Goal: Task Accomplishment & Management: Complete application form

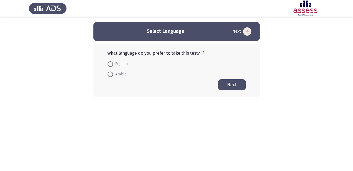
click at [108, 72] on span at bounding box center [110, 75] width 6 height 6
click at [108, 72] on input "Arabic" at bounding box center [110, 75] width 6 height 6
radio input "true"
click at [228, 81] on button "Next" at bounding box center [232, 84] width 28 height 11
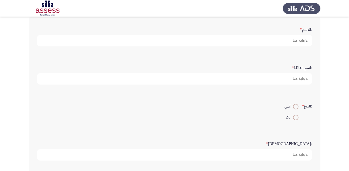
scroll to position [22, 0]
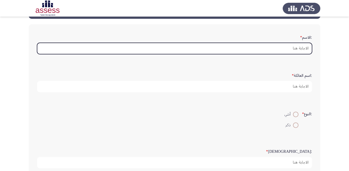
click at [290, 48] on input ":الاسم *" at bounding box center [174, 48] width 275 height 11
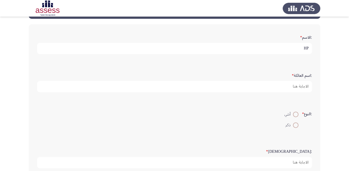
type input "H"
type input "ش"
type input "[PERSON_NAME] [PERSON_NAME]"
click at [281, 93] on div ":اسم العائلة *" at bounding box center [174, 81] width 281 height 27
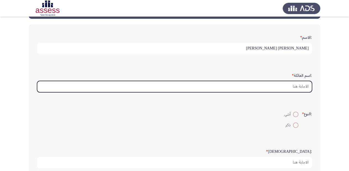
click at [285, 91] on input ":اسم العائلة *" at bounding box center [174, 86] width 275 height 11
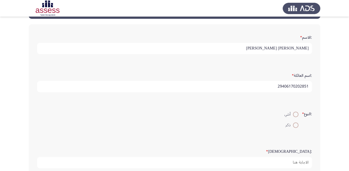
scroll to position [44, 0]
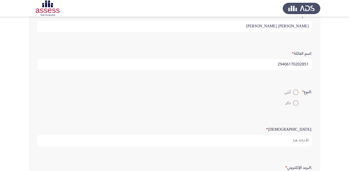
type input "29406170202851"
click at [292, 100] on span "ذكر" at bounding box center [289, 103] width 7 height 7
click at [293, 100] on input "ذكر" at bounding box center [296, 103] width 6 height 6
radio input "true"
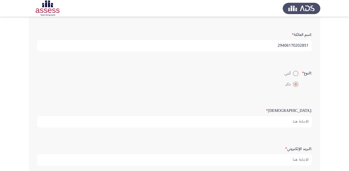
scroll to position [89, 0]
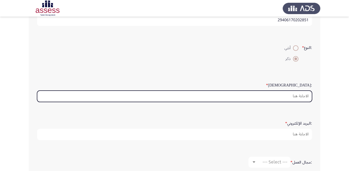
click at [304, 96] on input ":السن *" at bounding box center [174, 96] width 275 height 11
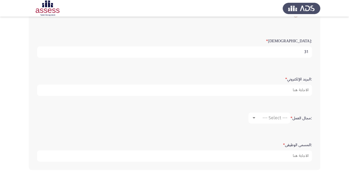
scroll to position [133, 0]
type input "31"
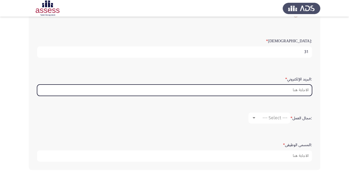
click at [304, 87] on input ":البريد الإلكتروني *" at bounding box center [174, 90] width 275 height 11
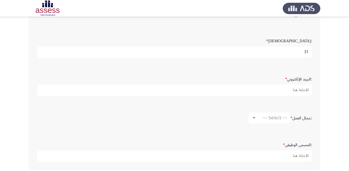
click at [311, 74] on form ":البريد الإلكتروني *" at bounding box center [174, 85] width 275 height 22
click at [265, 117] on span "--- Select ---" at bounding box center [275, 117] width 25 height 5
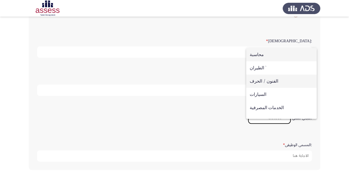
scroll to position [0, 0]
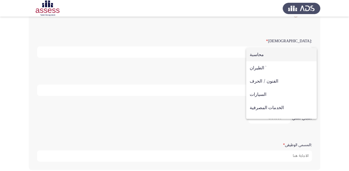
click at [236, 71] on div at bounding box center [174, 85] width 349 height 171
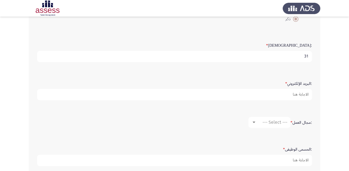
scroll to position [133, 0]
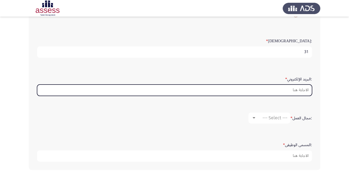
click at [295, 91] on input ":البريد الإلكتروني *" at bounding box center [174, 90] width 275 height 11
type input "ؤ"
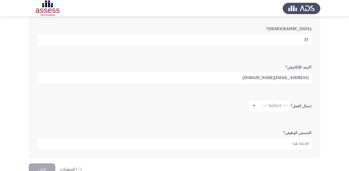
scroll to position [155, 0]
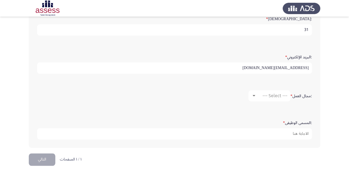
type input "[EMAIL_ADDRESS][DOMAIN_NAME]"
click at [263, 96] on span "--- Select ---" at bounding box center [275, 95] width 25 height 5
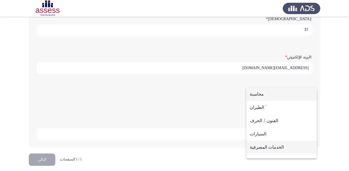
click at [271, 144] on span "الخدمات المصرفية" at bounding box center [281, 147] width 63 height 13
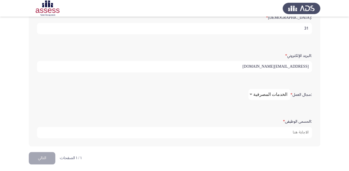
scroll to position [157, 0]
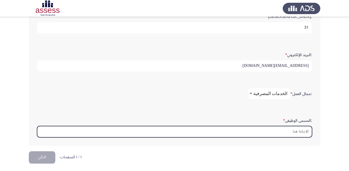
click at [301, 130] on input ":المسمى الوظيفى *" at bounding box center [174, 131] width 275 height 11
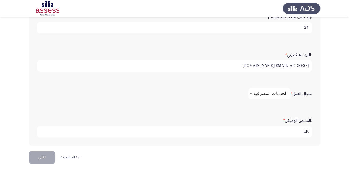
type input "L"
type input "ن"
type input "منسق ادارى"
click at [45, 160] on button "التالي" at bounding box center [42, 157] width 27 height 12
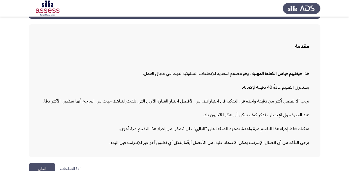
scroll to position [31, 0]
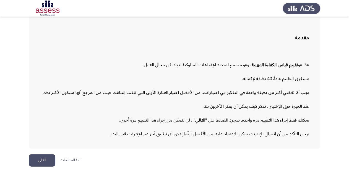
click at [47, 157] on button "التالي" at bounding box center [42, 160] width 27 height 12
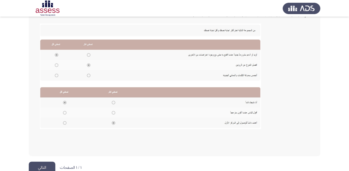
scroll to position [126, 0]
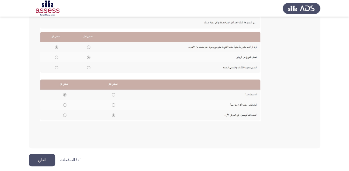
click at [41, 159] on button "التالي" at bounding box center [42, 160] width 27 height 12
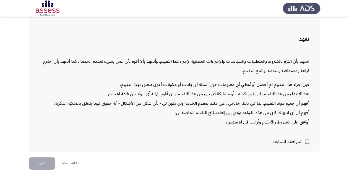
scroll to position [32, 0]
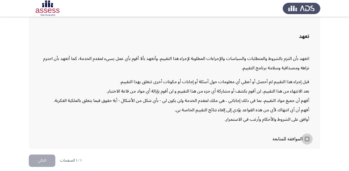
click at [306, 138] on span at bounding box center [307, 139] width 4 height 4
click at [307, 141] on input "الموافقة للمتابعة" at bounding box center [307, 141] width 0 height 0
checkbox input "true"
click at [40, 161] on button "التالي" at bounding box center [42, 161] width 27 height 12
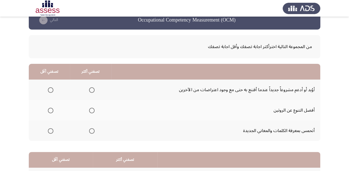
scroll to position [22, 0]
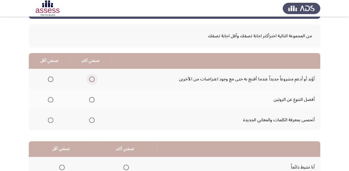
click at [89, 77] on span "Select an option" at bounding box center [92, 80] width 6 height 6
click at [89, 77] on input "Select an option" at bounding box center [92, 80] width 6 height 6
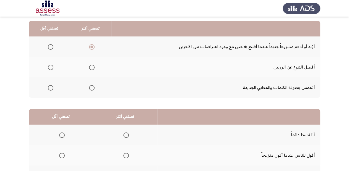
scroll to position [44, 0]
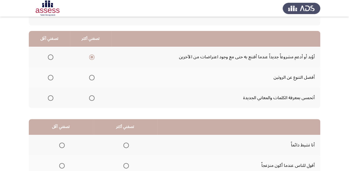
click at [93, 77] on span "Select an option" at bounding box center [92, 78] width 6 height 6
click at [93, 77] on input "Select an option" at bounding box center [92, 78] width 6 height 6
click at [49, 76] on span "Select an option" at bounding box center [51, 78] width 6 height 6
click at [49, 76] on input "Select an option" at bounding box center [51, 78] width 6 height 6
click at [94, 56] on span "Select an option" at bounding box center [92, 58] width 6 height 6
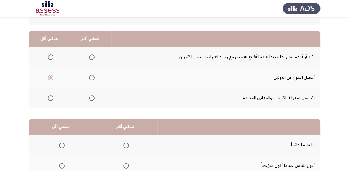
click at [94, 56] on input "Select an option" at bounding box center [92, 58] width 6 height 6
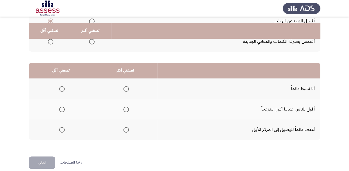
scroll to position [107, 0]
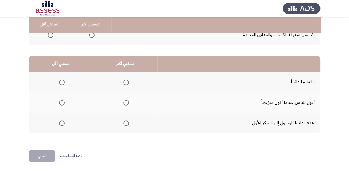
click at [126, 124] on span "Select an option" at bounding box center [126, 124] width 6 height 6
click at [126, 124] on input "Select an option" at bounding box center [126, 124] width 6 height 6
click at [61, 80] on span "Select an option" at bounding box center [62, 83] width 6 height 6
click at [61, 80] on input "Select an option" at bounding box center [62, 83] width 6 height 6
click at [48, 157] on button "التالي" at bounding box center [42, 156] width 27 height 12
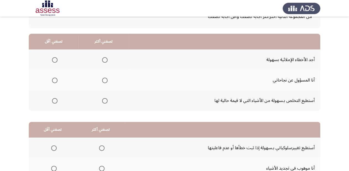
scroll to position [44, 0]
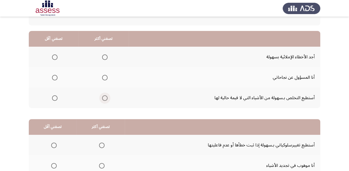
click at [105, 99] on span "Select an option" at bounding box center [105, 98] width 6 height 6
click at [105, 99] on input "Select an option" at bounding box center [105, 98] width 6 height 6
click at [52, 77] on span "Select an option" at bounding box center [55, 78] width 6 height 6
click at [52, 77] on input "Select an option" at bounding box center [55, 78] width 6 height 6
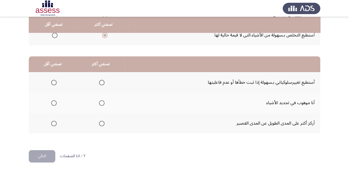
scroll to position [107, 0]
click at [100, 80] on span "Select an option" at bounding box center [102, 83] width 6 height 6
click at [100, 80] on input "Select an option" at bounding box center [102, 83] width 6 height 6
click at [53, 101] on span "Select an option" at bounding box center [54, 103] width 6 height 6
click at [53, 101] on input "Select an option" at bounding box center [54, 103] width 6 height 6
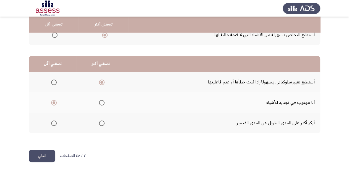
click at [47, 153] on button "التالي" at bounding box center [42, 156] width 27 height 12
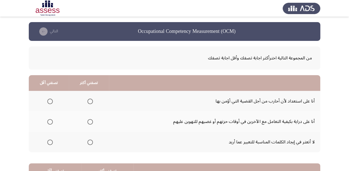
scroll to position [22, 0]
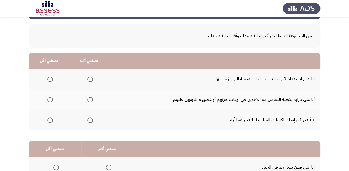
click at [89, 98] on span "Select an option" at bounding box center [90, 100] width 6 height 6
click at [89, 98] on input "Select an option" at bounding box center [90, 100] width 6 height 6
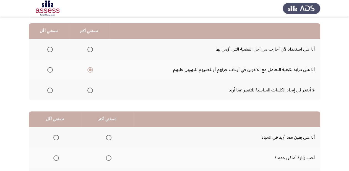
scroll to position [44, 0]
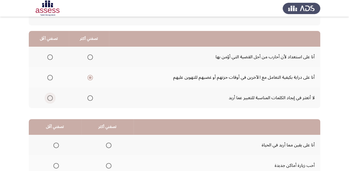
click at [47, 97] on span "Select an option" at bounding box center [50, 98] width 6 height 6
click at [47, 97] on input "Select an option" at bounding box center [50, 98] width 6 height 6
click at [50, 55] on span "Select an option" at bounding box center [50, 58] width 6 height 6
click at [50, 55] on input "Select an option" at bounding box center [50, 58] width 6 height 6
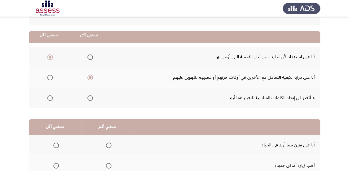
scroll to position [107, 0]
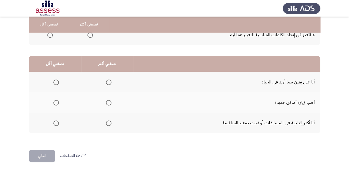
click at [107, 102] on span "Select an option" at bounding box center [109, 103] width 6 height 6
click at [107, 102] on input "Select an option" at bounding box center [109, 103] width 6 height 6
click at [57, 80] on span "Select an option" at bounding box center [56, 83] width 6 height 6
click at [57, 80] on input "Select an option" at bounding box center [56, 83] width 6 height 6
click at [40, 159] on button "التالي" at bounding box center [42, 156] width 27 height 12
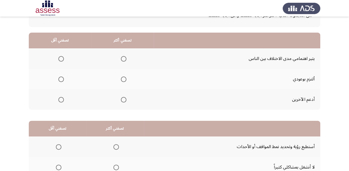
scroll to position [44, 0]
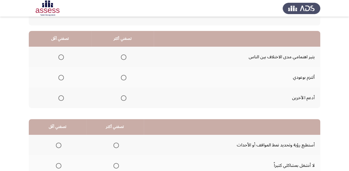
click at [124, 78] on span "Select an option" at bounding box center [124, 78] width 6 height 6
click at [124, 78] on input "Select an option" at bounding box center [124, 78] width 6 height 6
click at [63, 100] on span "Select an option" at bounding box center [61, 98] width 6 height 6
click at [63, 100] on input "Select an option" at bounding box center [61, 98] width 6 height 6
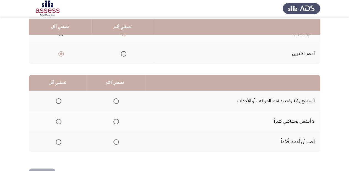
scroll to position [107, 0]
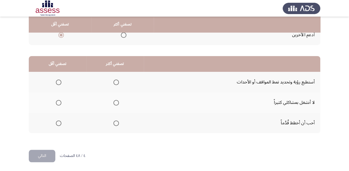
click at [115, 83] on span "Select an option" at bounding box center [116, 83] width 6 height 6
click at [115, 83] on input "Select an option" at bounding box center [116, 83] width 6 height 6
click at [58, 122] on span "Select an option" at bounding box center [59, 124] width 6 height 6
click at [58, 122] on input "Select an option" at bounding box center [59, 124] width 6 height 6
click at [50, 155] on button "التالي" at bounding box center [42, 156] width 27 height 12
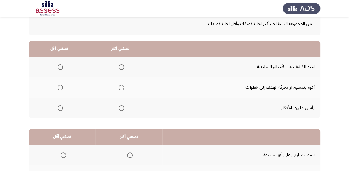
scroll to position [44, 0]
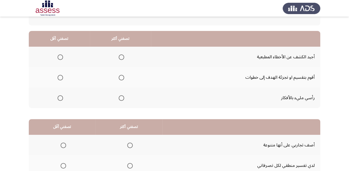
click at [123, 97] on th at bounding box center [120, 98] width 61 height 20
click at [120, 96] on span "Select an option" at bounding box center [122, 98] width 6 height 6
click at [120, 96] on input "Select an option" at bounding box center [122, 98] width 6 height 6
click at [58, 75] on label "Select an option" at bounding box center [59, 78] width 8 height 6
click at [58, 75] on input "Select an option" at bounding box center [61, 78] width 6 height 6
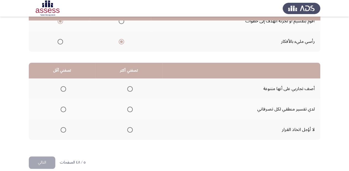
scroll to position [107, 0]
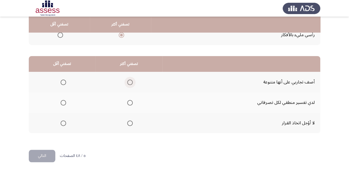
click at [128, 81] on span "Select an option" at bounding box center [130, 83] width 6 height 6
click at [128, 81] on input "Select an option" at bounding box center [130, 83] width 6 height 6
click at [65, 121] on span "Select an option" at bounding box center [64, 124] width 6 height 6
click at [65, 121] on input "Select an option" at bounding box center [64, 124] width 6 height 6
click at [45, 154] on button "التالي" at bounding box center [42, 156] width 27 height 12
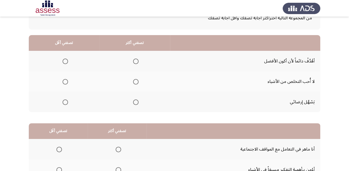
scroll to position [44, 0]
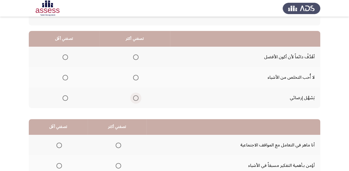
click at [135, 97] on span "Select an option" at bounding box center [136, 98] width 6 height 6
click at [135, 97] on input "Select an option" at bounding box center [136, 98] width 6 height 6
click at [137, 58] on span "Select an option" at bounding box center [136, 58] width 6 height 6
click at [137, 58] on input "Select an option" at bounding box center [136, 58] width 6 height 6
click at [62, 99] on label "Select an option" at bounding box center [64, 98] width 8 height 6
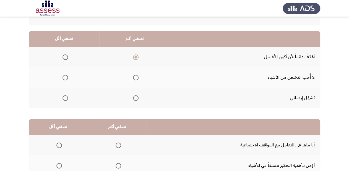
click at [63, 99] on input "Select an option" at bounding box center [66, 98] width 6 height 6
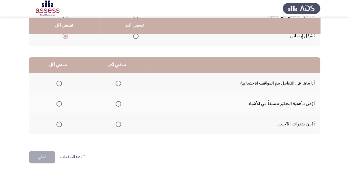
scroll to position [107, 0]
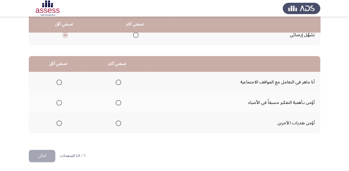
click at [116, 82] on span "Select an option" at bounding box center [119, 83] width 6 height 6
click at [116, 82] on input "Select an option" at bounding box center [119, 83] width 6 height 6
click at [58, 122] on span "Select an option" at bounding box center [59, 124] width 6 height 6
click at [58, 122] on input "Select an option" at bounding box center [59, 124] width 6 height 6
click at [47, 151] on button "التالي" at bounding box center [42, 156] width 27 height 12
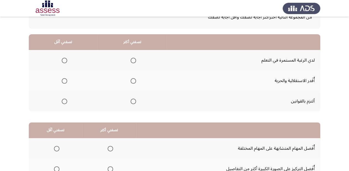
scroll to position [44, 0]
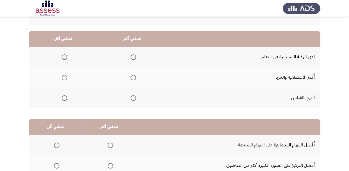
click at [133, 97] on span "Select an option" at bounding box center [134, 98] width 6 height 6
click at [133, 97] on input "Select an option" at bounding box center [134, 98] width 6 height 6
click at [64, 75] on span "Select an option" at bounding box center [65, 78] width 6 height 6
click at [64, 75] on input "Select an option" at bounding box center [65, 78] width 6 height 6
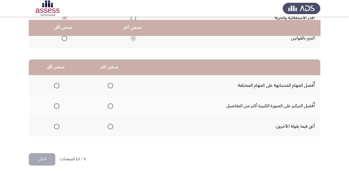
scroll to position [107, 0]
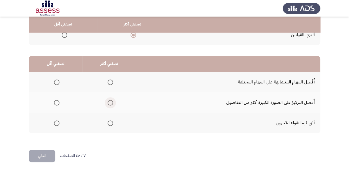
click at [111, 102] on span "Select an option" at bounding box center [111, 103] width 6 height 6
click at [111, 102] on input "Select an option" at bounding box center [111, 103] width 6 height 6
click at [59, 126] on mat-radio-group "Select an option" at bounding box center [56, 122] width 8 height 9
click at [58, 126] on mat-radio-group "Select an option" at bounding box center [56, 122] width 8 height 9
click at [54, 120] on mat-radio-button "Select an option" at bounding box center [56, 123] width 8 height 6
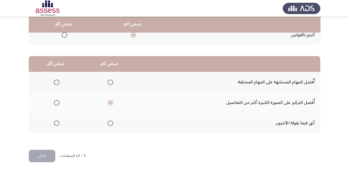
click at [55, 121] on span "Select an option" at bounding box center [57, 124] width 6 height 6
click at [55, 121] on input "Select an option" at bounding box center [57, 124] width 6 height 6
click at [44, 153] on button "التالي" at bounding box center [42, 156] width 27 height 12
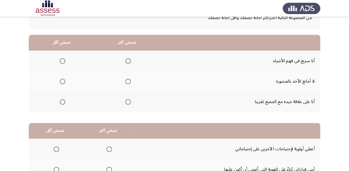
scroll to position [44, 0]
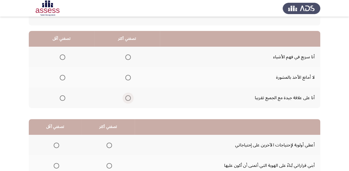
click at [128, 99] on span "Select an option" at bounding box center [128, 98] width 6 height 6
click at [128, 99] on input "Select an option" at bounding box center [128, 98] width 6 height 6
click at [129, 55] on span "Select an option" at bounding box center [128, 58] width 6 height 6
click at [129, 55] on input "Select an option" at bounding box center [128, 58] width 6 height 6
click at [56, 75] on th at bounding box center [62, 77] width 66 height 20
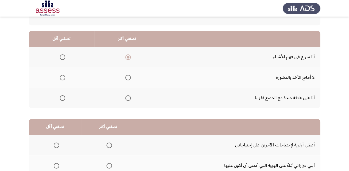
scroll to position [66, 0]
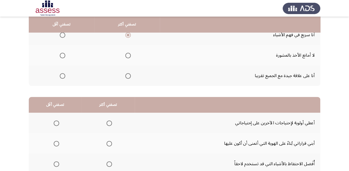
click at [63, 76] on span "Select an option" at bounding box center [63, 76] width 6 height 6
click at [63, 76] on input "Select an option" at bounding box center [63, 76] width 6 height 6
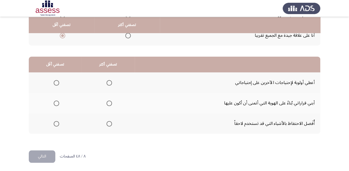
scroll to position [107, 0]
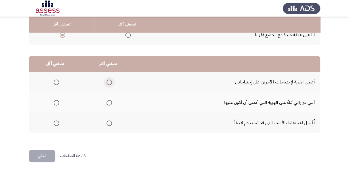
click at [108, 84] on span "Select an option" at bounding box center [110, 83] width 6 height 6
click at [108, 84] on input "Select an option" at bounding box center [110, 83] width 6 height 6
click at [57, 103] on span "Select an option" at bounding box center [57, 103] width 6 height 6
click at [57, 103] on input "Select an option" at bounding box center [57, 103] width 6 height 6
click at [44, 157] on button "التالي" at bounding box center [42, 156] width 27 height 12
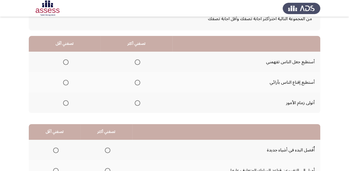
scroll to position [44, 0]
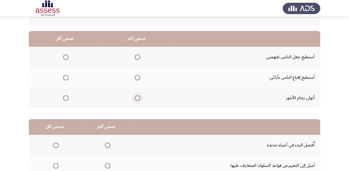
click at [139, 97] on span "Select an option" at bounding box center [138, 98] width 6 height 6
click at [139, 97] on input "Select an option" at bounding box center [138, 98] width 6 height 6
click at [63, 75] on span "Select an option" at bounding box center [66, 78] width 6 height 6
click at [63, 75] on input "Select an option" at bounding box center [66, 78] width 6 height 6
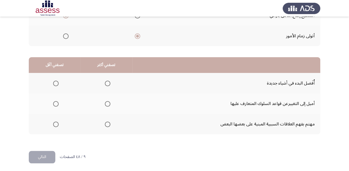
scroll to position [107, 0]
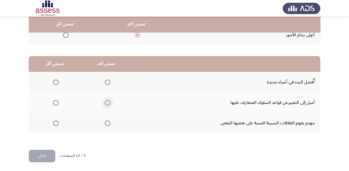
click at [108, 104] on span "Select an option" at bounding box center [108, 103] width 6 height 6
click at [108, 104] on input "Select an option" at bounding box center [108, 103] width 6 height 6
click at [58, 80] on span "Select an option" at bounding box center [56, 83] width 6 height 6
click at [58, 80] on input "Select an option" at bounding box center [56, 83] width 6 height 6
click at [43, 156] on button "التالي" at bounding box center [42, 156] width 27 height 12
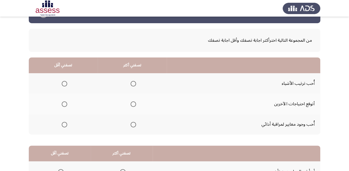
scroll to position [44, 0]
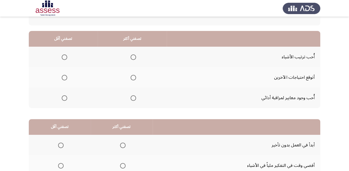
click at [131, 78] on span "Select an option" at bounding box center [134, 78] width 6 height 6
click at [131, 78] on input "Select an option" at bounding box center [134, 78] width 6 height 6
click at [67, 56] on th at bounding box center [63, 57] width 69 height 20
click at [68, 58] on th at bounding box center [63, 57] width 69 height 20
click at [63, 55] on span "Select an option" at bounding box center [65, 58] width 6 height 6
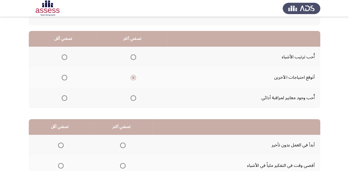
click at [63, 55] on input "Select an option" at bounding box center [65, 58] width 6 height 6
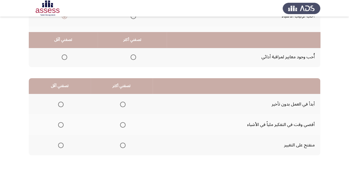
scroll to position [107, 0]
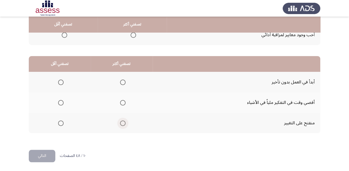
click at [121, 122] on span "Select an option" at bounding box center [123, 124] width 6 height 6
click at [121, 122] on input "Select an option" at bounding box center [123, 124] width 6 height 6
click at [62, 83] on span "Select an option" at bounding box center [61, 83] width 6 height 6
click at [62, 83] on input "Select an option" at bounding box center [61, 83] width 6 height 6
click at [45, 154] on button "التالي" at bounding box center [42, 156] width 27 height 12
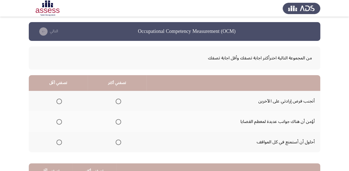
scroll to position [22, 0]
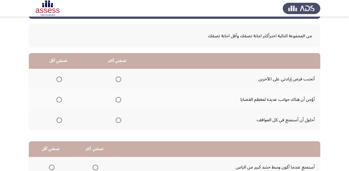
click at [116, 81] on span "Select an option" at bounding box center [119, 80] width 6 height 6
click at [116, 81] on input "Select an option" at bounding box center [119, 80] width 6 height 6
click at [59, 120] on span "Select an option" at bounding box center [59, 121] width 6 height 6
click at [59, 120] on input "Select an option" at bounding box center [59, 121] width 6 height 6
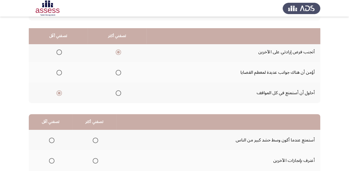
scroll to position [44, 0]
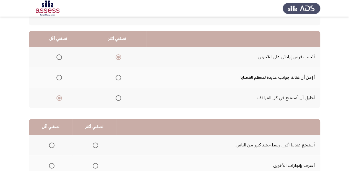
click at [116, 98] on span "Select an option" at bounding box center [119, 98] width 6 height 6
click at [116, 98] on input "Select an option" at bounding box center [119, 98] width 6 height 6
click at [56, 56] on span "Select an option" at bounding box center [59, 58] width 6 height 6
click at [56, 56] on input "Select an option" at bounding box center [59, 58] width 6 height 6
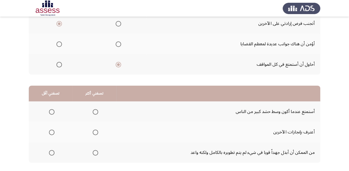
scroll to position [107, 0]
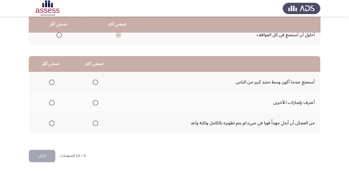
click at [97, 123] on span "Select an option" at bounding box center [96, 124] width 6 height 6
click at [97, 123] on input "Select an option" at bounding box center [96, 124] width 6 height 6
click at [51, 81] on span "Select an option" at bounding box center [52, 83] width 6 height 6
click at [51, 81] on input "Select an option" at bounding box center [52, 83] width 6 height 6
click at [45, 151] on button "التالي" at bounding box center [42, 156] width 27 height 12
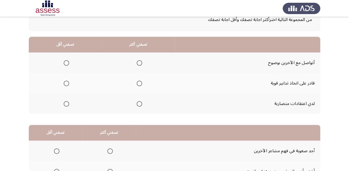
scroll to position [44, 0]
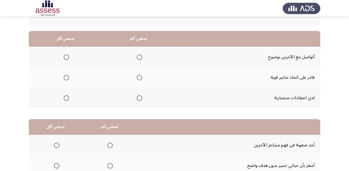
click at [140, 76] on span "Select an option" at bounding box center [140, 78] width 6 height 6
click at [140, 76] on input "Select an option" at bounding box center [140, 78] width 6 height 6
click at [69, 56] on th at bounding box center [65, 57] width 73 height 20
click at [70, 58] on th at bounding box center [65, 57] width 73 height 20
click at [69, 58] on span "Select an option" at bounding box center [67, 58] width 6 height 6
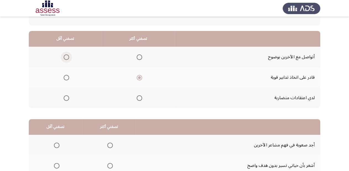
click at [69, 58] on input "Select an option" at bounding box center [67, 58] width 6 height 6
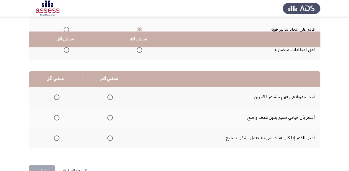
scroll to position [107, 0]
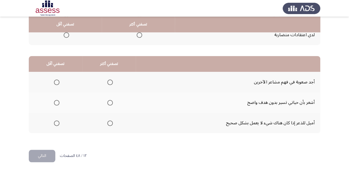
click at [107, 121] on span "Select an option" at bounding box center [110, 124] width 6 height 6
click at [107, 121] on input "Select an option" at bounding box center [110, 124] width 6 height 6
click at [56, 81] on span "Select an option" at bounding box center [57, 83] width 6 height 6
click at [56, 81] on input "Select an option" at bounding box center [57, 83] width 6 height 6
click at [42, 154] on button "التالي" at bounding box center [42, 156] width 27 height 12
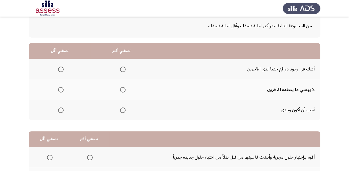
scroll to position [22, 0]
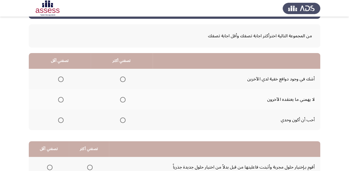
click at [120, 100] on span "Select an option" at bounding box center [123, 100] width 6 height 6
click at [120, 100] on input "Select an option" at bounding box center [123, 100] width 6 height 6
click at [123, 120] on span "Select an option" at bounding box center [123, 121] width 6 height 6
click at [123, 120] on input "Select an option" at bounding box center [123, 121] width 6 height 6
click at [61, 97] on span "Select an option" at bounding box center [61, 100] width 6 height 6
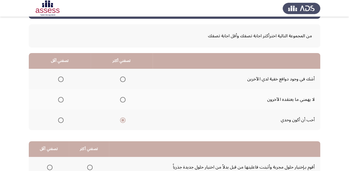
click at [61, 97] on input "Select an option" at bounding box center [61, 100] width 6 height 6
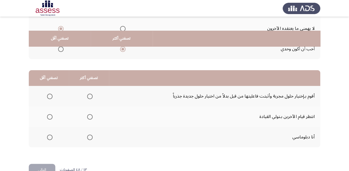
scroll to position [107, 0]
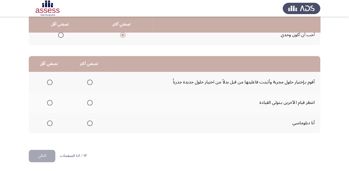
click at [87, 122] on span "Select an option" at bounding box center [90, 124] width 6 height 6
click at [87, 122] on input "Select an option" at bounding box center [90, 124] width 6 height 6
click at [50, 81] on span "Select an option" at bounding box center [50, 83] width 6 height 6
click at [50, 81] on input "Select an option" at bounding box center [50, 83] width 6 height 6
click at [46, 156] on button "التالي" at bounding box center [42, 156] width 27 height 12
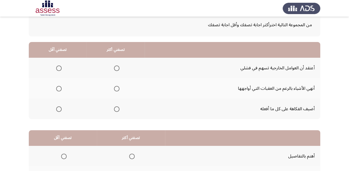
scroll to position [44, 0]
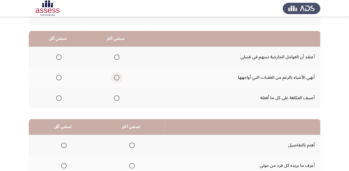
click at [116, 75] on span "Select an option" at bounding box center [117, 78] width 6 height 6
click at [116, 75] on input "Select an option" at bounding box center [117, 78] width 6 height 6
click at [58, 97] on span "Select an option" at bounding box center [59, 98] width 6 height 6
click at [58, 97] on input "Select an option" at bounding box center [59, 98] width 6 height 6
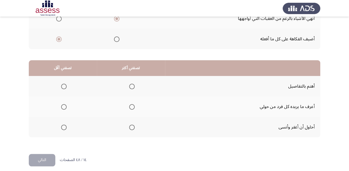
scroll to position [107, 0]
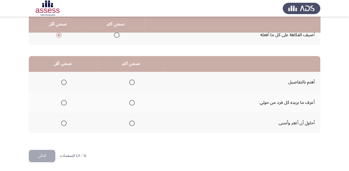
click at [133, 123] on span "Select an option" at bounding box center [132, 124] width 6 height 6
click at [133, 123] on input "Select an option" at bounding box center [132, 124] width 6 height 6
click at [64, 82] on span "Select an option" at bounding box center [64, 83] width 6 height 6
click at [64, 82] on input "Select an option" at bounding box center [64, 83] width 6 height 6
click at [41, 154] on button "التالي" at bounding box center [42, 156] width 27 height 12
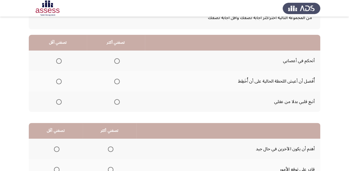
scroll to position [44, 0]
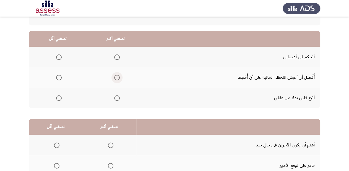
click at [117, 78] on span "Select an option" at bounding box center [117, 78] width 6 height 6
click at [117, 78] on input "Select an option" at bounding box center [117, 78] width 6 height 6
click at [115, 98] on span "Select an option" at bounding box center [117, 98] width 6 height 6
click at [115, 98] on input "Select an option" at bounding box center [117, 98] width 6 height 6
click at [116, 78] on span "Select an option" at bounding box center [117, 78] width 6 height 6
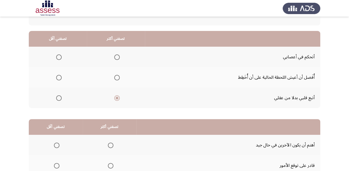
click at [116, 78] on input "Select an option" at bounding box center [117, 78] width 6 height 6
click at [58, 99] on span "Select an option" at bounding box center [59, 98] width 6 height 6
click at [58, 99] on input "Select an option" at bounding box center [59, 98] width 6 height 6
click at [60, 56] on span "Select an option" at bounding box center [59, 58] width 6 height 6
click at [60, 56] on input "Select an option" at bounding box center [59, 58] width 6 height 6
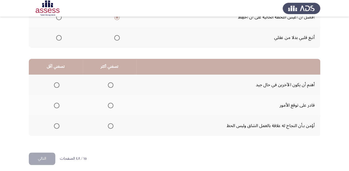
scroll to position [107, 0]
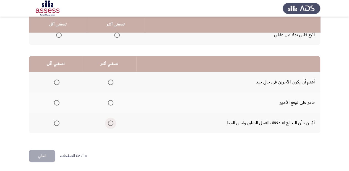
click at [108, 124] on span "Select an option" at bounding box center [111, 124] width 6 height 6
click at [108, 124] on input "Select an option" at bounding box center [111, 124] width 6 height 6
click at [55, 100] on span "Select an option" at bounding box center [57, 103] width 6 height 6
click at [55, 100] on input "Select an option" at bounding box center [57, 103] width 6 height 6
click at [41, 153] on button "التالي" at bounding box center [42, 156] width 27 height 12
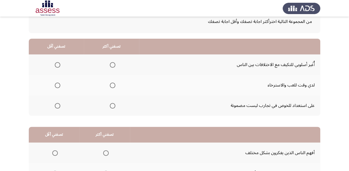
scroll to position [44, 0]
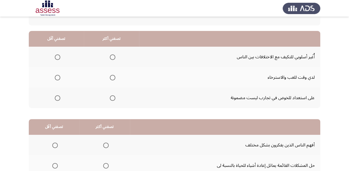
click at [109, 77] on label "Select an option" at bounding box center [112, 78] width 8 height 6
click at [110, 77] on input "Select an option" at bounding box center [113, 78] width 6 height 6
click at [58, 52] on th at bounding box center [56, 57] width 55 height 20
click at [57, 55] on span "Select an option" at bounding box center [58, 58] width 6 height 6
click at [57, 55] on input "Select an option" at bounding box center [58, 58] width 6 height 6
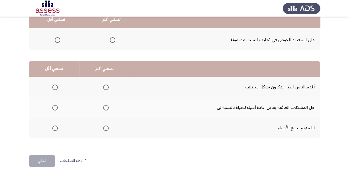
scroll to position [107, 0]
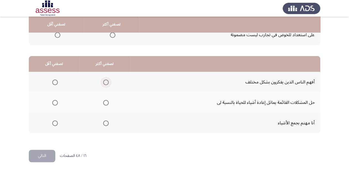
click at [104, 81] on span "Select an option" at bounding box center [106, 83] width 6 height 6
click at [104, 81] on input "Select an option" at bounding box center [106, 83] width 6 height 6
click at [56, 102] on span "Select an option" at bounding box center [55, 103] width 6 height 6
click at [56, 102] on input "Select an option" at bounding box center [55, 103] width 6 height 6
click at [49, 152] on button "التالي" at bounding box center [42, 156] width 27 height 12
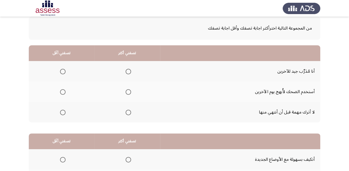
scroll to position [22, 0]
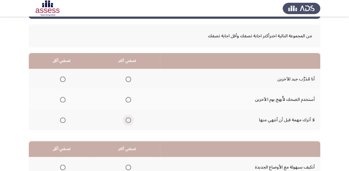
click at [126, 118] on span "Select an option" at bounding box center [129, 121] width 6 height 6
click at [126, 118] on input "Select an option" at bounding box center [129, 121] width 6 height 6
click at [61, 98] on span "Select an option" at bounding box center [63, 100] width 6 height 6
click at [61, 98] on input "Select an option" at bounding box center [63, 100] width 6 height 6
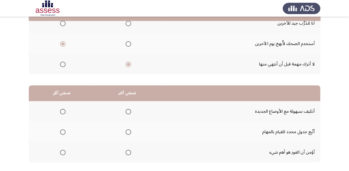
scroll to position [89, 0]
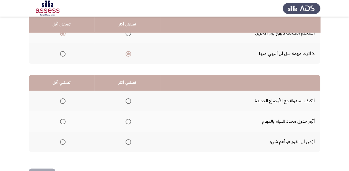
click at [130, 101] on span "Select an option" at bounding box center [129, 102] width 6 height 6
click at [130, 101] on input "Select an option" at bounding box center [129, 102] width 6 height 6
click at [61, 141] on span "Select an option" at bounding box center [63, 142] width 6 height 6
click at [61, 141] on input "Select an option" at bounding box center [63, 142] width 6 height 6
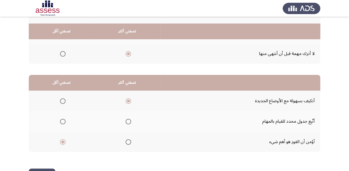
scroll to position [107, 0]
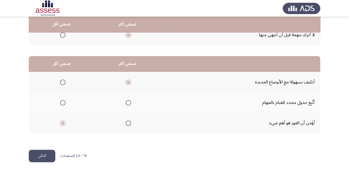
click at [41, 150] on button "التالي" at bounding box center [42, 156] width 27 height 12
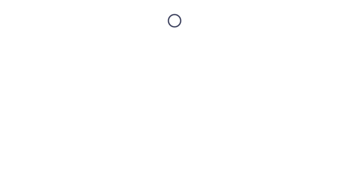
scroll to position [0, 0]
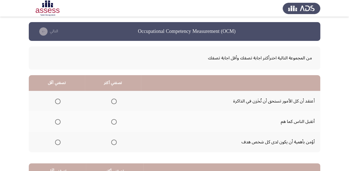
click at [113, 141] on span "Select an option" at bounding box center [114, 143] width 6 height 6
click at [113, 141] on input "Select an option" at bounding box center [114, 143] width 6 height 6
click at [55, 119] on label "Select an option" at bounding box center [57, 122] width 8 height 6
click at [55, 119] on input "Select an option" at bounding box center [58, 122] width 6 height 6
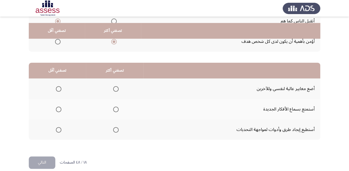
scroll to position [107, 0]
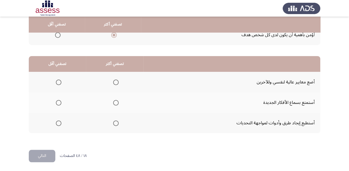
click at [113, 82] on span "Select an option" at bounding box center [116, 83] width 6 height 6
click at [113, 82] on input "Select an option" at bounding box center [116, 83] width 6 height 6
click at [58, 102] on span "Select an option" at bounding box center [59, 103] width 6 height 6
click at [58, 102] on input "Select an option" at bounding box center [59, 103] width 6 height 6
click at [48, 158] on button "التالي" at bounding box center [42, 156] width 27 height 12
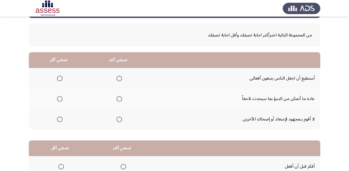
scroll to position [44, 0]
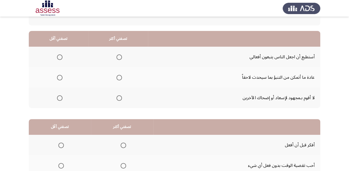
click at [121, 76] on span "Select an option" at bounding box center [120, 78] width 6 height 6
click at [121, 76] on input "Select an option" at bounding box center [120, 78] width 6 height 6
click at [56, 56] on label "Select an option" at bounding box center [59, 58] width 8 height 6
click at [57, 56] on input "Select an option" at bounding box center [60, 58] width 6 height 6
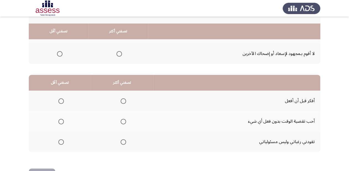
scroll to position [107, 0]
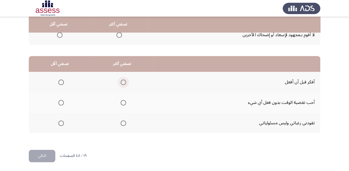
click at [122, 81] on span "Select an option" at bounding box center [124, 83] width 6 height 6
click at [122, 81] on input "Select an option" at bounding box center [124, 83] width 6 height 6
click at [63, 100] on span "Select an option" at bounding box center [61, 103] width 6 height 6
click at [63, 100] on input "Select an option" at bounding box center [61, 103] width 6 height 6
click at [63, 121] on th at bounding box center [60, 123] width 62 height 20
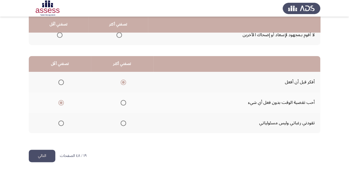
click at [63, 122] on span "Select an option" at bounding box center [61, 124] width 6 height 6
click at [63, 122] on input "Select an option" at bounding box center [61, 124] width 6 height 6
click at [47, 157] on button "التالي" at bounding box center [42, 156] width 27 height 12
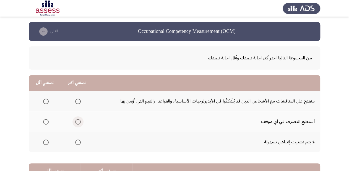
click at [77, 122] on span "Select an option" at bounding box center [78, 122] width 6 height 6
click at [77, 122] on input "Select an option" at bounding box center [78, 122] width 6 height 6
click at [42, 144] on label "Select an option" at bounding box center [45, 143] width 8 height 6
click at [43, 144] on input "Select an option" at bounding box center [46, 143] width 6 height 6
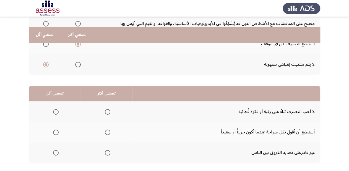
scroll to position [89, 0]
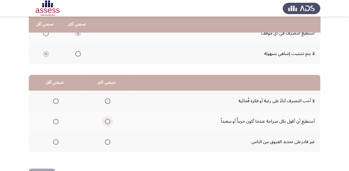
click at [105, 120] on span "Select an option" at bounding box center [108, 122] width 6 height 6
click at [105, 120] on input "Select an option" at bounding box center [108, 122] width 6 height 6
click at [54, 101] on span "Select an option" at bounding box center [56, 102] width 6 height 6
click at [54, 101] on input "Select an option" at bounding box center [56, 102] width 6 height 6
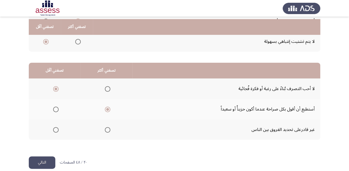
scroll to position [107, 0]
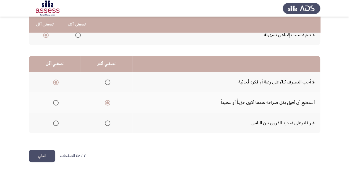
click at [41, 154] on button "التالي" at bounding box center [42, 156] width 27 height 12
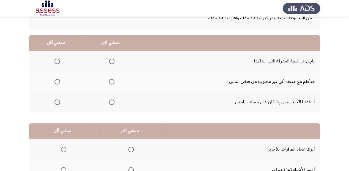
scroll to position [44, 0]
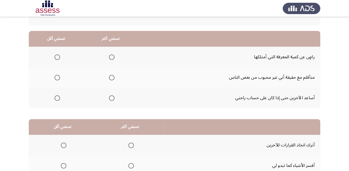
click at [111, 98] on span "Select an option" at bounding box center [112, 98] width 6 height 6
click at [111, 98] on input "Select an option" at bounding box center [112, 98] width 6 height 6
click at [55, 80] on span "Select an option" at bounding box center [58, 78] width 6 height 6
click at [55, 80] on input "Select an option" at bounding box center [58, 78] width 6 height 6
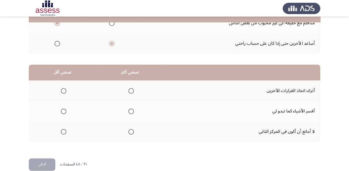
scroll to position [107, 0]
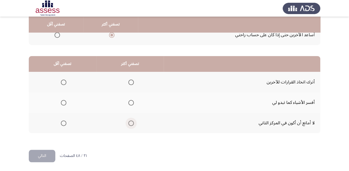
click at [131, 121] on span "Select an option" at bounding box center [131, 124] width 6 height 6
click at [131, 121] on input "Select an option" at bounding box center [131, 124] width 6 height 6
click at [63, 102] on span "Select an option" at bounding box center [64, 103] width 6 height 6
click at [63, 102] on input "Select an option" at bounding box center [64, 103] width 6 height 6
click at [46, 154] on button "التالي" at bounding box center [42, 156] width 27 height 12
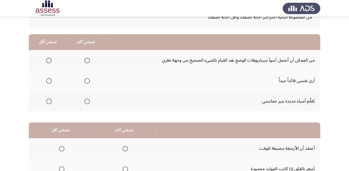
scroll to position [44, 0]
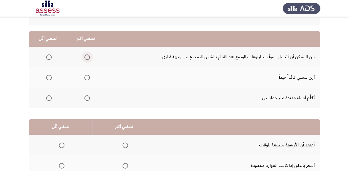
click at [87, 56] on span "Select an option" at bounding box center [87, 58] width 6 height 6
click at [87, 56] on input "Select an option" at bounding box center [87, 58] width 6 height 6
click at [84, 79] on span "Select an option" at bounding box center [87, 78] width 6 height 6
click at [84, 79] on input "Select an option" at bounding box center [87, 78] width 6 height 6
click at [46, 55] on span "Select an option" at bounding box center [49, 58] width 6 height 6
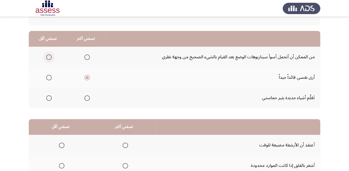
click at [46, 55] on input "Select an option" at bounding box center [49, 58] width 6 height 6
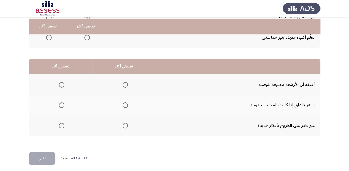
scroll to position [107, 0]
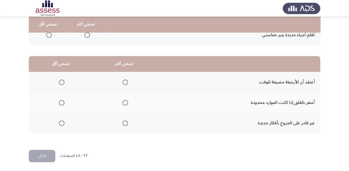
click at [66, 80] on th at bounding box center [61, 82] width 64 height 20
click at [61, 80] on span "Select an option" at bounding box center [62, 83] width 6 height 6
click at [61, 80] on input "Select an option" at bounding box center [62, 83] width 6 height 6
click at [126, 102] on span "Select an option" at bounding box center [126, 103] width 6 height 6
click at [126, 102] on input "Select an option" at bounding box center [126, 103] width 6 height 6
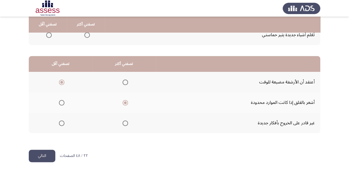
click at [48, 154] on button "التالي" at bounding box center [42, 156] width 27 height 12
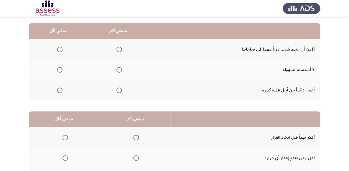
scroll to position [44, 0]
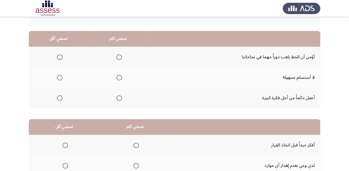
click at [120, 97] on span "Select an option" at bounding box center [120, 98] width 6 height 6
click at [120, 97] on input "Select an option" at bounding box center [120, 98] width 6 height 6
click at [58, 75] on span "Select an option" at bounding box center [60, 78] width 6 height 6
click at [58, 75] on input "Select an option" at bounding box center [60, 78] width 6 height 6
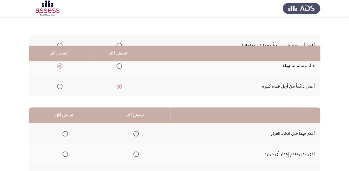
scroll to position [107, 0]
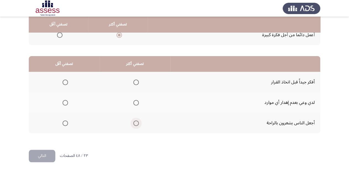
click at [135, 123] on span "Select an option" at bounding box center [136, 124] width 6 height 6
click at [135, 123] on input "Select an option" at bounding box center [136, 124] width 6 height 6
click at [66, 83] on span "Select an option" at bounding box center [66, 83] width 6 height 6
click at [66, 83] on input "Select an option" at bounding box center [66, 83] width 6 height 6
click at [48, 155] on button "التالي" at bounding box center [42, 156] width 27 height 12
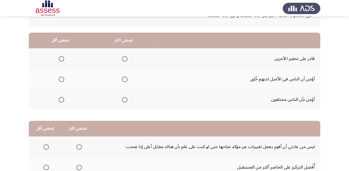
scroll to position [44, 0]
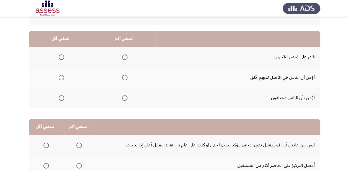
click at [123, 95] on mat-radio-button "Select an option" at bounding box center [124, 98] width 8 height 6
click at [124, 97] on span "Select an option" at bounding box center [125, 98] width 6 height 6
click at [124, 97] on input "Select an option" at bounding box center [125, 98] width 6 height 6
click at [125, 58] on span "Select an option" at bounding box center [125, 58] width 6 height 6
click at [125, 58] on input "Select an option" at bounding box center [125, 58] width 6 height 6
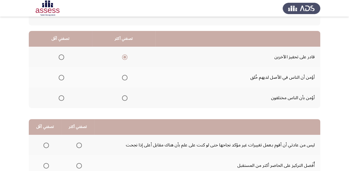
click at [61, 99] on span "Select an option" at bounding box center [62, 98] width 6 height 6
click at [61, 99] on input "Select an option" at bounding box center [62, 98] width 6 height 6
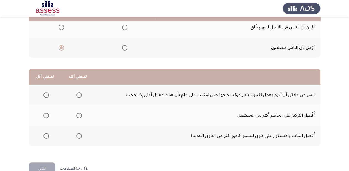
scroll to position [107, 0]
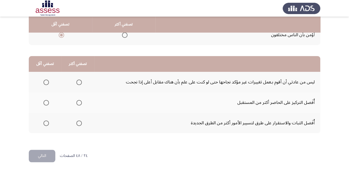
click at [75, 81] on label "Select an option" at bounding box center [78, 83] width 8 height 6
click at [76, 81] on input "Select an option" at bounding box center [79, 83] width 6 height 6
click at [45, 102] on span "Select an option" at bounding box center [46, 103] width 6 height 6
click at [45, 102] on input "Select an option" at bounding box center [46, 103] width 6 height 6
click at [46, 160] on button "التالي" at bounding box center [42, 156] width 27 height 12
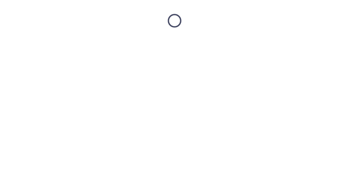
scroll to position [0, 0]
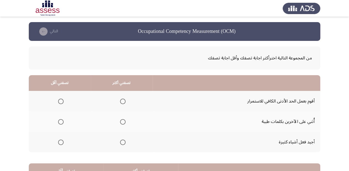
click at [127, 142] on th at bounding box center [122, 142] width 62 height 20
click at [124, 143] on span "Select an option" at bounding box center [123, 143] width 6 height 6
click at [124, 143] on input "Select an option" at bounding box center [123, 143] width 6 height 6
click at [63, 122] on span "Select an option" at bounding box center [61, 122] width 6 height 6
click at [63, 122] on input "Select an option" at bounding box center [61, 122] width 6 height 6
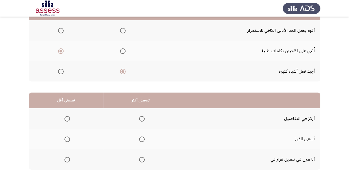
scroll to position [89, 0]
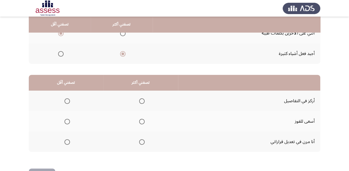
click at [141, 119] on span "Select an option" at bounding box center [142, 122] width 6 height 6
click at [141, 119] on input "Select an option" at bounding box center [142, 122] width 6 height 6
click at [71, 141] on th at bounding box center [66, 142] width 75 height 20
click at [69, 141] on span "Select an option" at bounding box center [67, 142] width 6 height 6
click at [69, 141] on input "Select an option" at bounding box center [67, 142] width 6 height 6
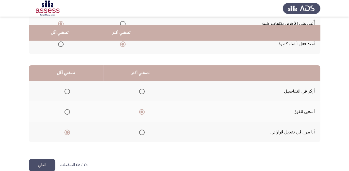
scroll to position [107, 0]
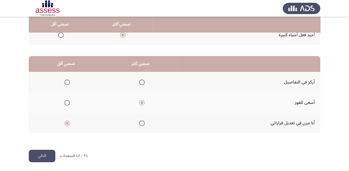
click at [142, 118] on mat-radio-group "Select an option" at bounding box center [141, 122] width 8 height 9
click at [142, 121] on span "Select an option" at bounding box center [142, 124] width 6 height 6
click at [142, 121] on input "Select an option" at bounding box center [142, 124] width 6 height 6
click at [66, 101] on span "Select an option" at bounding box center [67, 103] width 6 height 6
click at [66, 101] on input "Select an option" at bounding box center [67, 103] width 6 height 6
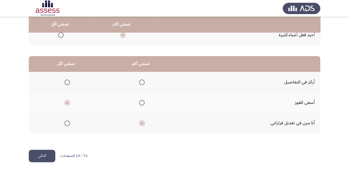
click at [44, 156] on button "التالي" at bounding box center [42, 156] width 27 height 12
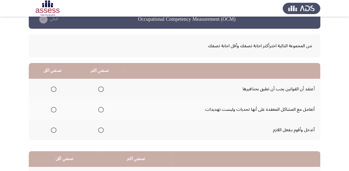
scroll to position [44, 0]
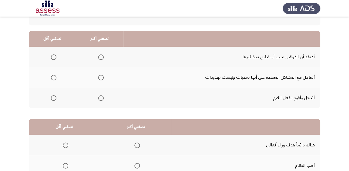
click at [100, 77] on span "Select an option" at bounding box center [101, 78] width 6 height 6
click at [100, 77] on input "Select an option" at bounding box center [101, 78] width 6 height 6
click at [49, 99] on label "Select an option" at bounding box center [53, 98] width 8 height 6
click at [51, 99] on input "Select an option" at bounding box center [54, 98] width 6 height 6
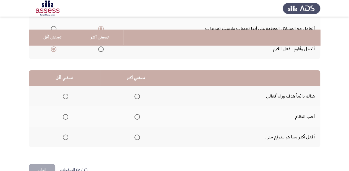
scroll to position [107, 0]
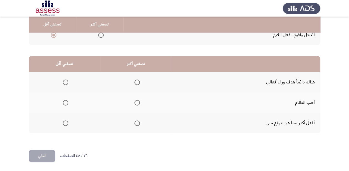
click at [138, 81] on span "Select an option" at bounding box center [138, 83] width 6 height 6
click at [138, 81] on input "Select an option" at bounding box center [138, 83] width 6 height 6
click at [138, 103] on span "Select an option" at bounding box center [138, 103] width 6 height 6
click at [138, 103] on input "Select an option" at bounding box center [138, 103] width 6 height 6
click at [64, 79] on mat-radio-button "Select an option" at bounding box center [65, 82] width 8 height 6
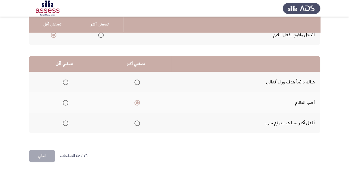
click at [68, 84] on span "Select an option" at bounding box center [66, 83] width 6 height 6
click at [68, 84] on input "Select an option" at bounding box center [66, 83] width 6 height 6
click at [42, 158] on button "التالي" at bounding box center [42, 156] width 27 height 12
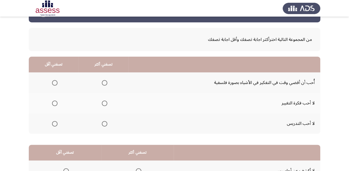
scroll to position [44, 0]
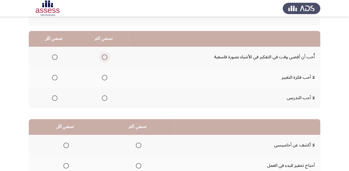
click at [106, 56] on span "Select an option" at bounding box center [105, 58] width 6 height 6
click at [106, 56] on input "Select an option" at bounding box center [105, 58] width 6 height 6
click at [52, 102] on mat-radio-group "Select an option" at bounding box center [54, 97] width 8 height 9
click at [53, 98] on span "Select an option" at bounding box center [55, 98] width 6 height 6
click at [53, 98] on input "Select an option" at bounding box center [55, 98] width 6 height 6
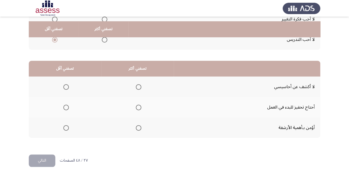
scroll to position [107, 0]
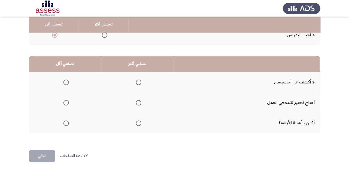
click at [134, 81] on label "Select an option" at bounding box center [138, 83] width 8 height 6
click at [136, 81] on input "Select an option" at bounding box center [139, 83] width 6 height 6
click at [136, 102] on span "Select an option" at bounding box center [139, 103] width 6 height 6
click at [136, 102] on input "Select an option" at bounding box center [139, 103] width 6 height 6
click at [66, 84] on span "Select an option" at bounding box center [66, 83] width 6 height 6
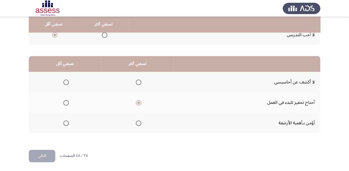
click at [66, 84] on input "Select an option" at bounding box center [66, 83] width 6 height 6
click at [42, 159] on button "التالي" at bounding box center [42, 156] width 27 height 12
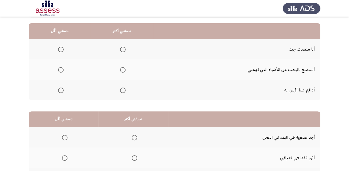
scroll to position [44, 0]
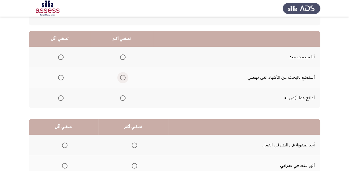
click at [123, 78] on span "Select an option" at bounding box center [123, 78] width 6 height 6
click at [123, 78] on input "Select an option" at bounding box center [123, 78] width 6 height 6
click at [56, 99] on label "Select an option" at bounding box center [60, 98] width 8 height 6
click at [58, 99] on input "Select an option" at bounding box center [61, 98] width 6 height 6
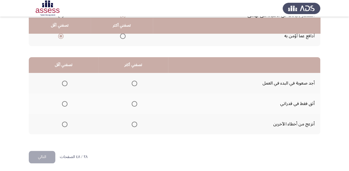
scroll to position [107, 0]
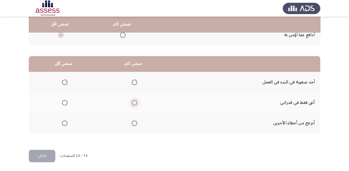
click at [136, 100] on span "Select an option" at bounding box center [135, 103] width 6 height 6
click at [136, 100] on input "Select an option" at bounding box center [135, 103] width 6 height 6
click at [64, 80] on span "Select an option" at bounding box center [65, 83] width 6 height 6
click at [64, 80] on input "Select an option" at bounding box center [65, 83] width 6 height 6
click at [33, 156] on button "التالي" at bounding box center [42, 156] width 27 height 12
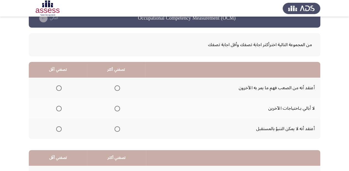
scroll to position [44, 0]
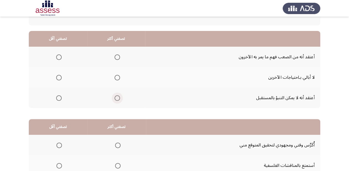
click at [119, 99] on span "Select an option" at bounding box center [118, 98] width 6 height 6
click at [119, 99] on input "Select an option" at bounding box center [118, 98] width 6 height 6
click at [61, 55] on span "Select an option" at bounding box center [59, 58] width 6 height 6
click at [61, 55] on input "Select an option" at bounding box center [59, 58] width 6 height 6
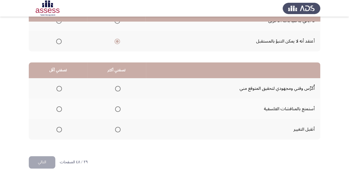
scroll to position [107, 0]
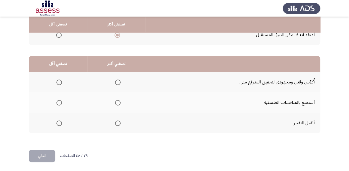
click at [120, 125] on span "Select an option" at bounding box center [118, 124] width 6 height 6
click at [120, 125] on input "Select an option" at bounding box center [118, 124] width 6 height 6
click at [61, 100] on mat-radio-button "Select an option" at bounding box center [58, 103] width 8 height 6
click at [60, 100] on span "Select an option" at bounding box center [59, 103] width 6 height 6
click at [60, 100] on input "Select an option" at bounding box center [59, 103] width 6 height 6
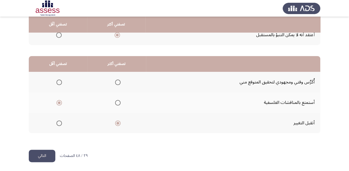
click at [39, 157] on button "التالي" at bounding box center [42, 156] width 27 height 12
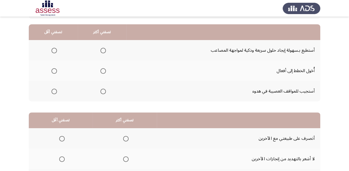
scroll to position [44, 0]
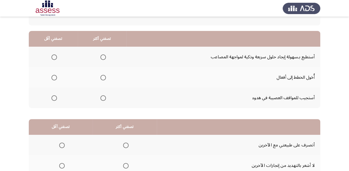
click at [102, 56] on span "Select an option" at bounding box center [103, 58] width 6 height 6
click at [102, 56] on input "Select an option" at bounding box center [103, 58] width 6 height 6
click at [55, 77] on span "Select an option" at bounding box center [54, 78] width 6 height 6
click at [55, 77] on input "Select an option" at bounding box center [54, 78] width 6 height 6
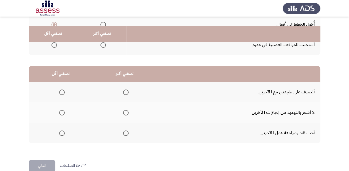
scroll to position [107, 0]
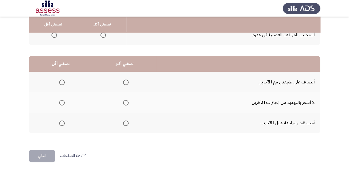
click at [125, 80] on span "Select an option" at bounding box center [126, 83] width 6 height 6
click at [125, 80] on input "Select an option" at bounding box center [126, 83] width 6 height 6
click at [62, 102] on span "Select an option" at bounding box center [62, 103] width 6 height 6
click at [62, 102] on input "Select an option" at bounding box center [62, 103] width 6 height 6
click at [41, 157] on button "التالي" at bounding box center [42, 156] width 27 height 12
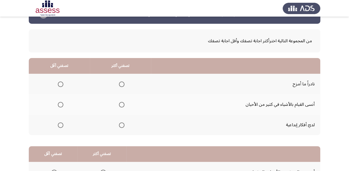
scroll to position [44, 0]
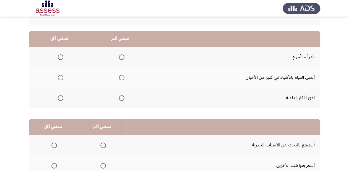
click at [124, 76] on th at bounding box center [120, 77] width 61 height 20
click at [117, 75] on label "Select an option" at bounding box center [121, 78] width 8 height 6
click at [119, 75] on input "Select an option" at bounding box center [122, 78] width 6 height 6
click at [61, 96] on span "Select an option" at bounding box center [61, 98] width 6 height 6
click at [61, 96] on input "Select an option" at bounding box center [61, 98] width 6 height 6
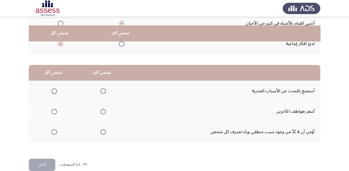
scroll to position [107, 0]
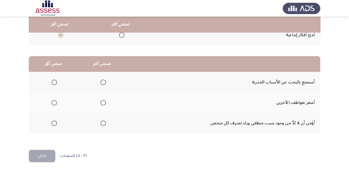
click at [104, 122] on span "Select an option" at bounding box center [103, 124] width 6 height 6
click at [104, 122] on input "Select an option" at bounding box center [103, 124] width 6 height 6
click at [54, 82] on span "Select an option" at bounding box center [54, 83] width 6 height 6
click at [54, 82] on input "Select an option" at bounding box center [54, 83] width 6 height 6
click at [48, 156] on button "التالي" at bounding box center [42, 156] width 27 height 12
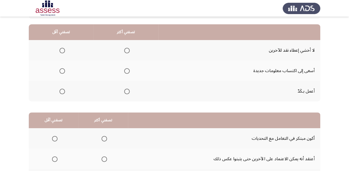
scroll to position [44, 0]
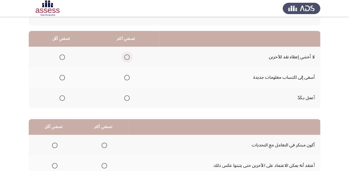
click at [128, 55] on span "Select an option" at bounding box center [127, 58] width 6 height 6
click at [128, 55] on input "Select an option" at bounding box center [127, 58] width 6 height 6
click at [61, 77] on span "Select an option" at bounding box center [63, 78] width 6 height 6
click at [61, 77] on input "Select an option" at bounding box center [63, 78] width 6 height 6
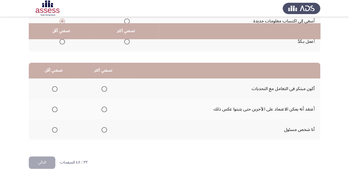
scroll to position [107, 0]
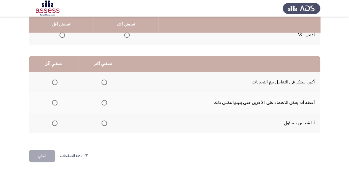
click at [60, 35] on span "Select an option" at bounding box center [63, 35] width 6 height 6
click at [60, 35] on input "Select an option" at bounding box center [63, 35] width 6 height 6
click at [102, 121] on span "Select an option" at bounding box center [105, 124] width 6 height 6
click at [102, 121] on input "Select an option" at bounding box center [105, 124] width 6 height 6
click at [104, 82] on span "Select an option" at bounding box center [105, 83] width 6 height 6
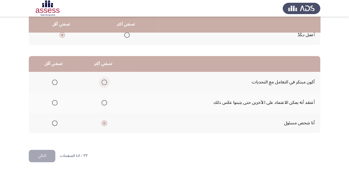
click at [104, 82] on input "Select an option" at bounding box center [105, 83] width 6 height 6
click at [56, 125] on span "Select an option" at bounding box center [55, 124] width 6 height 6
click at [56, 125] on input "Select an option" at bounding box center [55, 124] width 6 height 6
click at [37, 153] on button "التالي" at bounding box center [42, 156] width 27 height 12
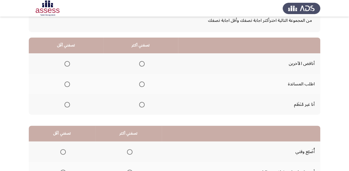
scroll to position [44, 0]
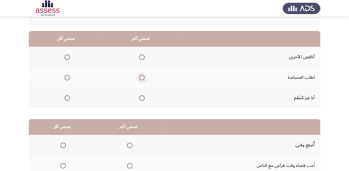
click at [140, 77] on span "Select an option" at bounding box center [142, 78] width 6 height 6
click at [140, 77] on input "Select an option" at bounding box center [142, 78] width 6 height 6
click at [66, 55] on span "Select an option" at bounding box center [67, 58] width 6 height 6
click at [66, 55] on input "Select an option" at bounding box center [67, 58] width 6 height 6
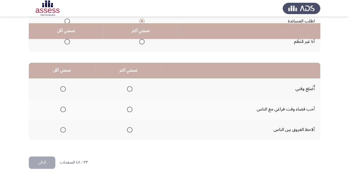
scroll to position [107, 0]
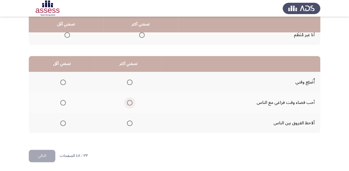
click at [129, 103] on span "Select an option" at bounding box center [130, 103] width 6 height 6
click at [129, 103] on input "Select an option" at bounding box center [130, 103] width 6 height 6
click at [61, 121] on span "Select an option" at bounding box center [63, 124] width 6 height 6
click at [61, 121] on input "Select an option" at bounding box center [63, 124] width 6 height 6
click at [44, 150] on button "التالي" at bounding box center [42, 156] width 27 height 12
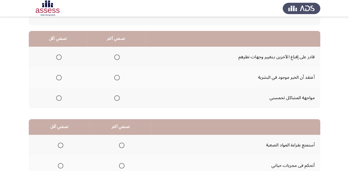
scroll to position [44, 0]
click at [115, 78] on span "Select an option" at bounding box center [117, 78] width 6 height 6
click at [115, 78] on input "Select an option" at bounding box center [117, 78] width 6 height 6
click at [58, 96] on span "Select an option" at bounding box center [59, 98] width 6 height 6
click at [58, 96] on input "Select an option" at bounding box center [59, 98] width 6 height 6
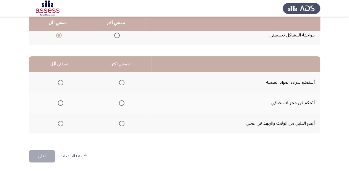
scroll to position [107, 0]
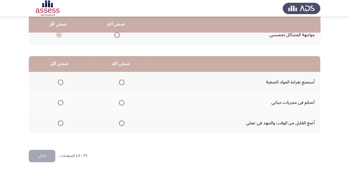
click at [118, 100] on label "Select an option" at bounding box center [121, 103] width 8 height 6
click at [119, 100] on input "Select an option" at bounding box center [122, 103] width 6 height 6
drag, startPoint x: 65, startPoint y: 120, endPoint x: 60, endPoint y: 122, distance: 5.4
click at [64, 120] on th at bounding box center [59, 123] width 61 height 20
click at [60, 122] on span "Select an option" at bounding box center [61, 124] width 6 height 6
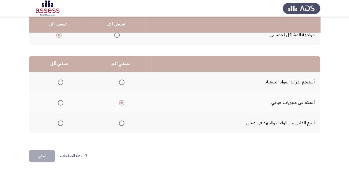
click at [60, 122] on input "Select an option" at bounding box center [61, 124] width 6 height 6
click at [45, 153] on button "التالي" at bounding box center [42, 156] width 27 height 12
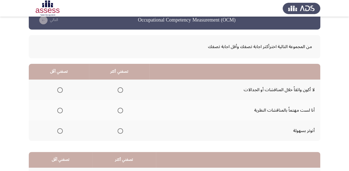
scroll to position [44, 0]
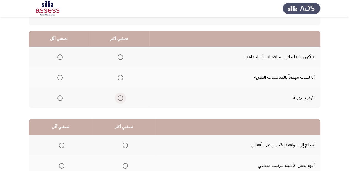
click at [118, 97] on span "Select an option" at bounding box center [121, 98] width 6 height 6
click at [118, 97] on input "Select an option" at bounding box center [121, 98] width 6 height 6
click at [60, 76] on span "Select an option" at bounding box center [60, 78] width 6 height 6
click at [60, 76] on input "Select an option" at bounding box center [60, 78] width 6 height 6
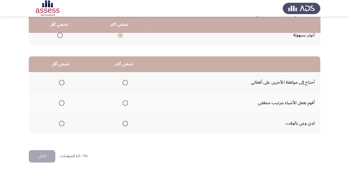
scroll to position [107, 0]
click at [123, 122] on span "Select an option" at bounding box center [126, 124] width 6 height 6
click at [123, 122] on input "Select an option" at bounding box center [126, 124] width 6 height 6
click at [61, 83] on span "Select an option" at bounding box center [62, 83] width 6 height 6
click at [61, 83] on input "Select an option" at bounding box center [62, 83] width 6 height 6
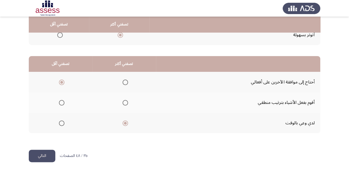
click at [63, 102] on span "Select an option" at bounding box center [62, 103] width 6 height 6
click at [63, 102] on input "Select an option" at bounding box center [62, 103] width 6 height 6
click at [44, 157] on button "التالي" at bounding box center [42, 156] width 27 height 12
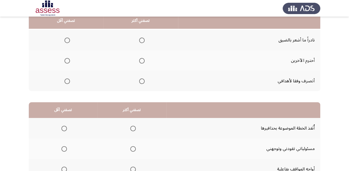
scroll to position [66, 0]
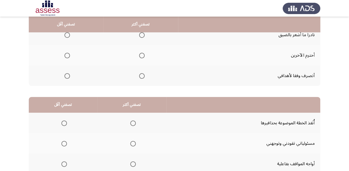
click at [141, 75] on span "Select an option" at bounding box center [142, 76] width 6 height 6
click at [141, 75] on input "Select an option" at bounding box center [142, 76] width 6 height 6
click at [144, 55] on th at bounding box center [141, 55] width 75 height 20
click at [142, 55] on span "Select an option" at bounding box center [142, 56] width 6 height 6
click at [142, 55] on input "Select an option" at bounding box center [142, 56] width 6 height 6
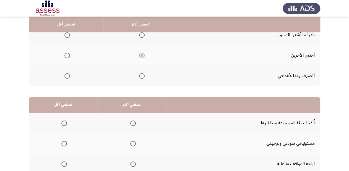
click at [66, 76] on span "Select an option" at bounding box center [67, 76] width 6 height 6
click at [66, 76] on input "Select an option" at bounding box center [67, 76] width 6 height 6
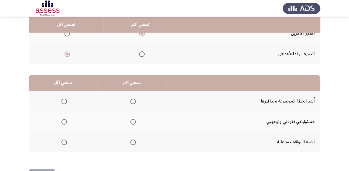
scroll to position [89, 0]
click at [132, 142] on span "Select an option" at bounding box center [133, 142] width 6 height 6
click at [132, 142] on input "Select an option" at bounding box center [133, 142] width 6 height 6
click at [65, 123] on span "Select an option" at bounding box center [64, 122] width 6 height 6
click at [65, 123] on input "Select an option" at bounding box center [64, 122] width 6 height 6
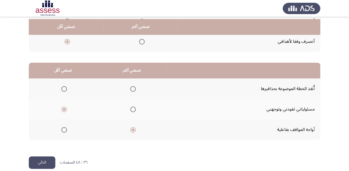
scroll to position [107, 0]
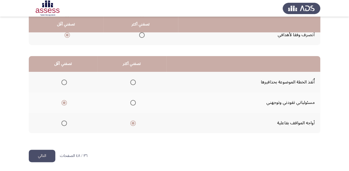
click at [40, 152] on button "التالي" at bounding box center [42, 156] width 27 height 12
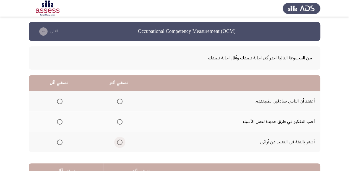
click at [120, 140] on span "Select an option" at bounding box center [120, 143] width 6 height 6
click at [120, 140] on input "Select an option" at bounding box center [120, 143] width 6 height 6
click at [60, 120] on span "Select an option" at bounding box center [60, 122] width 6 height 6
click at [60, 120] on input "Select an option" at bounding box center [60, 122] width 6 height 6
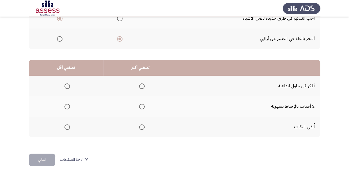
scroll to position [107, 0]
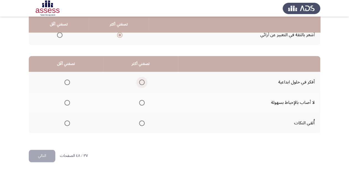
click at [143, 81] on span "Select an option" at bounding box center [142, 83] width 6 height 6
click at [143, 81] on input "Select an option" at bounding box center [142, 83] width 6 height 6
click at [69, 103] on span "Select an option" at bounding box center [67, 103] width 6 height 6
click at [69, 103] on input "Select an option" at bounding box center [67, 103] width 6 height 6
click at [42, 156] on button "التالي" at bounding box center [42, 156] width 27 height 12
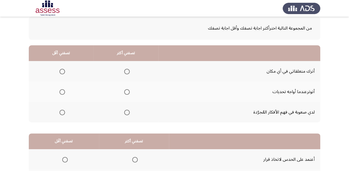
scroll to position [22, 0]
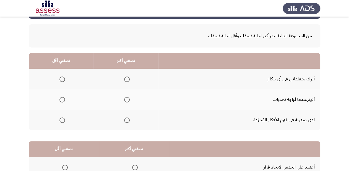
click at [128, 78] on span "Select an option" at bounding box center [127, 80] width 6 height 6
click at [128, 78] on input "Select an option" at bounding box center [127, 80] width 6 height 6
click at [65, 101] on th at bounding box center [61, 99] width 65 height 20
click at [64, 115] on mat-radio-group "Select an option" at bounding box center [61, 119] width 8 height 9
click at [64, 118] on span "Select an option" at bounding box center [63, 121] width 6 height 6
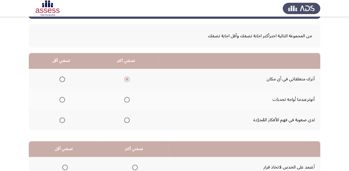
click at [64, 118] on input "Select an option" at bounding box center [63, 121] width 6 height 6
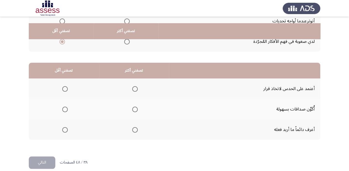
scroll to position [107, 0]
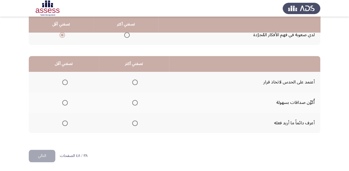
click at [132, 104] on label "Select an option" at bounding box center [134, 103] width 8 height 6
click at [132, 104] on input "Select an option" at bounding box center [135, 103] width 6 height 6
click at [67, 121] on span "Select an option" at bounding box center [65, 124] width 6 height 6
click at [67, 121] on input "Select an option" at bounding box center [65, 124] width 6 height 6
click at [41, 157] on button "التالي" at bounding box center [42, 156] width 27 height 12
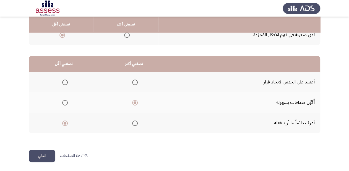
scroll to position [0, 0]
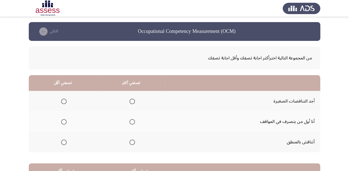
click at [131, 140] on span "Select an option" at bounding box center [133, 143] width 6 height 6
click at [131, 140] on input "Select an option" at bounding box center [133, 143] width 6 height 6
click at [131, 120] on span "Select an option" at bounding box center [133, 122] width 6 height 6
click at [131, 120] on input "Select an option" at bounding box center [133, 122] width 6 height 6
click at [131, 142] on span "Select an option" at bounding box center [133, 143] width 6 height 6
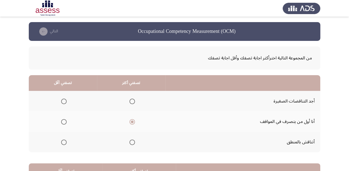
click at [131, 142] on input "Select an option" at bounding box center [133, 143] width 6 height 6
click at [66, 120] on span "Select an option" at bounding box center [64, 122] width 6 height 6
click at [66, 120] on input "Select an option" at bounding box center [64, 122] width 6 height 6
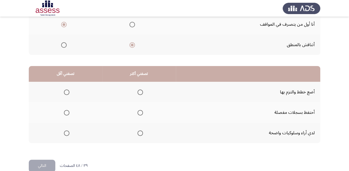
scroll to position [107, 0]
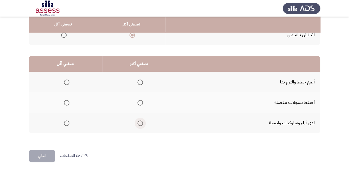
click at [138, 123] on span "Select an option" at bounding box center [141, 124] width 6 height 6
click at [138, 123] on input "Select an option" at bounding box center [141, 124] width 6 height 6
click at [66, 81] on span "Select an option" at bounding box center [67, 83] width 6 height 6
click at [66, 81] on input "Select an option" at bounding box center [67, 83] width 6 height 6
click at [41, 153] on button "التالي" at bounding box center [42, 156] width 27 height 12
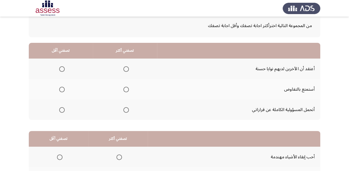
scroll to position [44, 0]
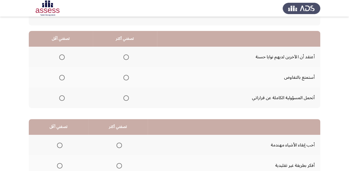
click at [122, 99] on label "Select an option" at bounding box center [125, 98] width 8 height 6
click at [123, 99] on input "Select an option" at bounding box center [126, 98] width 6 height 6
click at [63, 78] on span "Select an option" at bounding box center [62, 78] width 6 height 6
click at [63, 78] on input "Select an option" at bounding box center [62, 78] width 6 height 6
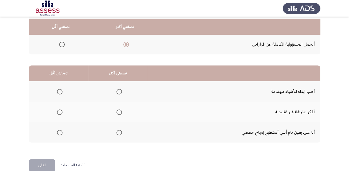
scroll to position [107, 0]
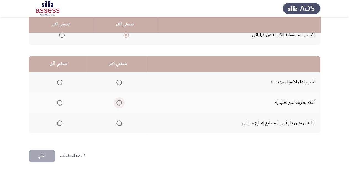
click at [119, 102] on span "Select an option" at bounding box center [120, 103] width 6 height 6
click at [119, 102] on input "Select an option" at bounding box center [120, 103] width 6 height 6
click at [61, 83] on span "Select an option" at bounding box center [60, 83] width 6 height 6
click at [61, 83] on input "Select an option" at bounding box center [60, 83] width 6 height 6
click at [45, 155] on button "التالي" at bounding box center [42, 156] width 27 height 12
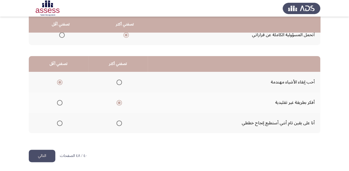
scroll to position [0, 0]
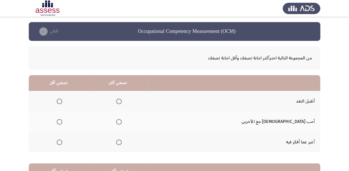
click at [122, 142] on span "Select an option" at bounding box center [119, 143] width 6 height 6
click at [122, 142] on input "Select an option" at bounding box center [119, 143] width 6 height 6
click at [62, 120] on label "Select an option" at bounding box center [59, 122] width 8 height 6
click at [62, 120] on input "Select an option" at bounding box center [60, 122] width 6 height 6
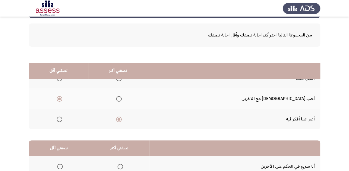
scroll to position [89, 0]
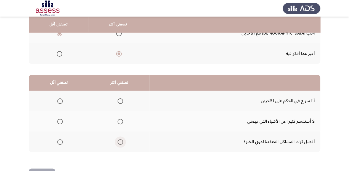
click at [121, 141] on span "Select an option" at bounding box center [121, 142] width 6 height 6
click at [121, 141] on input "Select an option" at bounding box center [121, 142] width 6 height 6
click at [60, 119] on span "Select an option" at bounding box center [60, 122] width 6 height 6
click at [60, 119] on input "Select an option" at bounding box center [60, 122] width 6 height 6
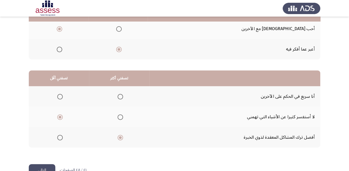
scroll to position [63, 0]
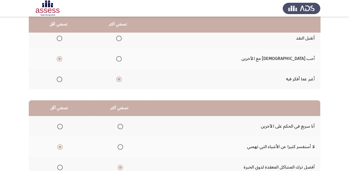
click at [62, 124] on span "Select an option" at bounding box center [60, 127] width 6 height 6
click at [62, 124] on input "Select an option" at bounding box center [60, 127] width 6 height 6
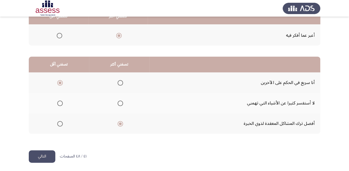
scroll to position [107, 0]
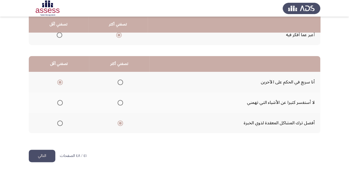
click at [44, 156] on button "التالي" at bounding box center [42, 156] width 27 height 12
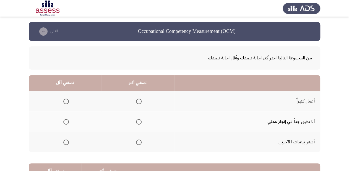
click at [140, 120] on span "Select an option" at bounding box center [139, 122] width 6 height 6
click at [140, 120] on input "Select an option" at bounding box center [139, 122] width 6 height 6
click at [66, 142] on span "Select an option" at bounding box center [66, 143] width 6 height 6
click at [66, 142] on input "Select an option" at bounding box center [66, 143] width 6 height 6
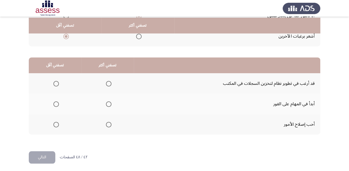
scroll to position [107, 0]
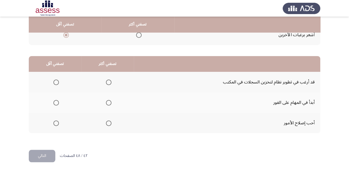
click at [106, 121] on span "Select an option" at bounding box center [109, 124] width 6 height 6
click at [106, 121] on input "Select an option" at bounding box center [109, 124] width 6 height 6
click at [56, 100] on span "Select an option" at bounding box center [56, 103] width 6 height 6
click at [56, 100] on input "Select an option" at bounding box center [56, 103] width 6 height 6
click at [39, 153] on button "التالي" at bounding box center [42, 156] width 27 height 12
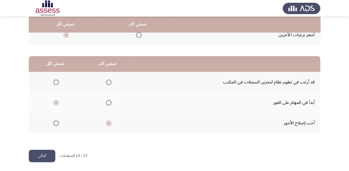
scroll to position [0, 0]
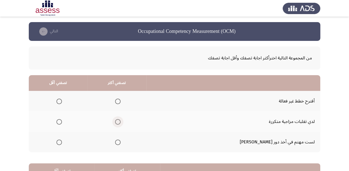
click at [121, 120] on span "Select an option" at bounding box center [118, 122] width 6 height 6
click at [121, 120] on input "Select an option" at bounding box center [118, 122] width 6 height 6
click at [62, 100] on span "Select an option" at bounding box center [59, 102] width 6 height 6
click at [62, 100] on input "Select an option" at bounding box center [59, 102] width 6 height 6
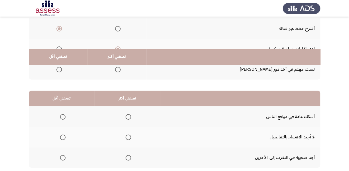
scroll to position [107, 0]
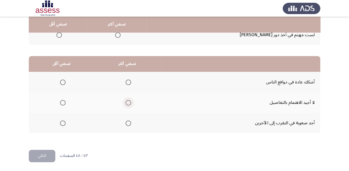
click at [129, 102] on span "Select an option" at bounding box center [129, 103] width 6 height 6
click at [129, 102] on input "Select an option" at bounding box center [129, 103] width 6 height 6
click at [128, 82] on span "Select an option" at bounding box center [128, 82] width 0 height 0
click at [127, 82] on input "Select an option" at bounding box center [129, 83] width 6 height 6
click at [61, 101] on span "Select an option" at bounding box center [63, 103] width 6 height 6
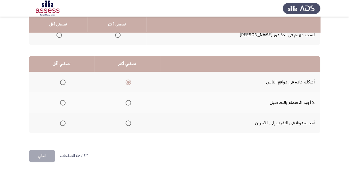
click at [61, 101] on input "Select an option" at bounding box center [63, 103] width 6 height 6
click at [41, 157] on button "التالي" at bounding box center [42, 156] width 27 height 12
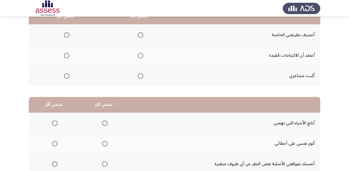
scroll to position [44, 0]
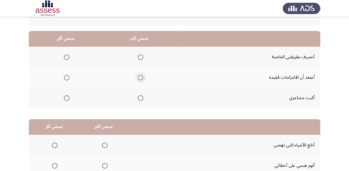
click at [141, 77] on span "Select an option" at bounding box center [141, 78] width 6 height 6
click at [141, 77] on input "Select an option" at bounding box center [141, 78] width 6 height 6
click at [66, 57] on span "Select an option" at bounding box center [67, 58] width 6 height 6
click at [66, 57] on input "Select an option" at bounding box center [67, 58] width 6 height 6
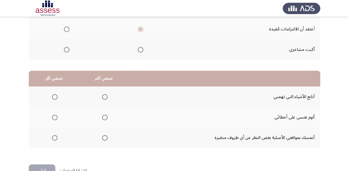
scroll to position [107, 0]
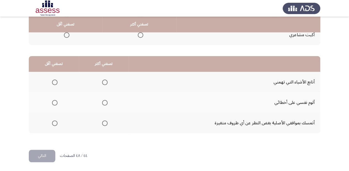
click at [105, 80] on span "Select an option" at bounding box center [105, 83] width 6 height 6
click at [105, 80] on input "Select an option" at bounding box center [105, 83] width 6 height 6
click at [54, 125] on span "Select an option" at bounding box center [55, 124] width 6 height 6
click at [54, 125] on input "Select an option" at bounding box center [55, 124] width 6 height 6
click at [38, 157] on button "التالي" at bounding box center [42, 156] width 27 height 12
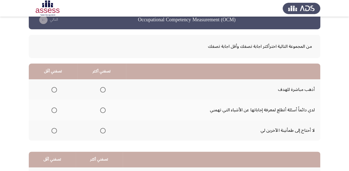
scroll to position [22, 0]
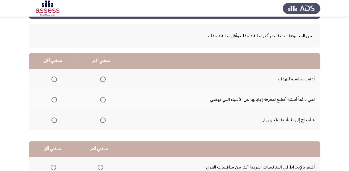
click at [247, 99] on td "لدي دائماً أسئلة أتطلع لمعرفة إجاباتها عن الأشياء التي تهمني" at bounding box center [223, 99] width 194 height 20
click at [103, 100] on span "Select an option" at bounding box center [103, 100] width 6 height 6
click at [103, 100] on input "Select an option" at bounding box center [103, 100] width 6 height 6
click at [51, 77] on span "Select an option" at bounding box center [54, 80] width 6 height 6
click at [51, 77] on input "Select an option" at bounding box center [54, 80] width 6 height 6
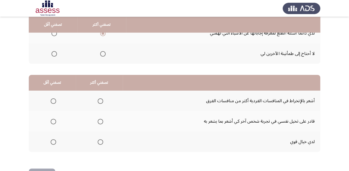
scroll to position [107, 0]
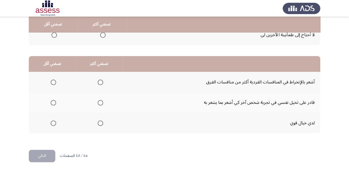
click at [101, 79] on mat-radio-button "Select an option" at bounding box center [99, 82] width 8 height 6
click at [99, 81] on span "Select an option" at bounding box center [101, 83] width 6 height 6
click at [99, 81] on input "Select an option" at bounding box center [101, 83] width 6 height 6
click at [60, 100] on th at bounding box center [52, 102] width 47 height 20
click at [58, 101] on th at bounding box center [52, 102] width 47 height 20
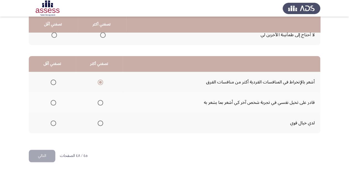
click at [57, 101] on th at bounding box center [52, 102] width 47 height 20
click at [55, 102] on span "Select an option" at bounding box center [54, 103] width 6 height 6
click at [55, 102] on input "Select an option" at bounding box center [54, 103] width 6 height 6
click at [48, 159] on button "التالي" at bounding box center [42, 156] width 27 height 12
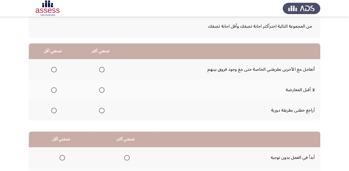
scroll to position [44, 0]
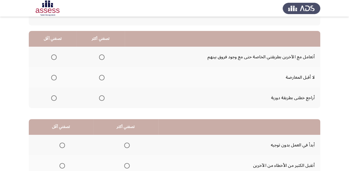
click at [102, 56] on span "Select an option" at bounding box center [102, 58] width 6 height 6
click at [102, 56] on input "Select an option" at bounding box center [102, 58] width 6 height 6
click at [53, 79] on span "Select an option" at bounding box center [54, 78] width 6 height 6
click at [53, 79] on input "Select an option" at bounding box center [54, 78] width 6 height 6
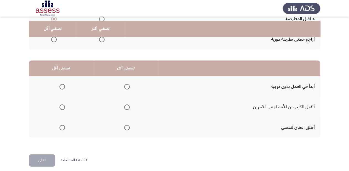
scroll to position [107, 0]
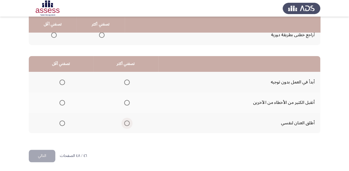
click at [125, 121] on span "Select an option" at bounding box center [127, 124] width 6 height 6
click at [125, 121] on input "Select an option" at bounding box center [127, 124] width 6 height 6
click at [64, 104] on span "Select an option" at bounding box center [63, 103] width 6 height 6
click at [64, 104] on input "Select an option" at bounding box center [63, 103] width 6 height 6
click at [45, 151] on button "التالي" at bounding box center [42, 156] width 27 height 12
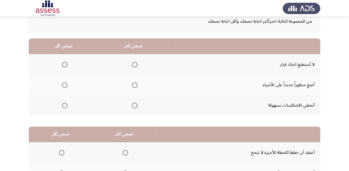
scroll to position [44, 0]
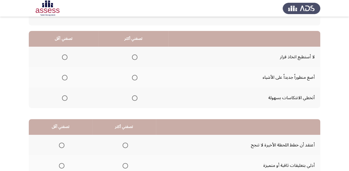
click at [132, 75] on mat-radio-button "Select an option" at bounding box center [134, 78] width 8 height 6
click at [134, 79] on span "Select an option" at bounding box center [135, 78] width 6 height 6
click at [134, 79] on input "Select an option" at bounding box center [135, 78] width 6 height 6
click at [64, 97] on span "Select an option" at bounding box center [65, 98] width 6 height 6
click at [64, 97] on input "Select an option" at bounding box center [65, 98] width 6 height 6
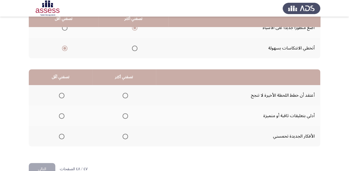
scroll to position [107, 0]
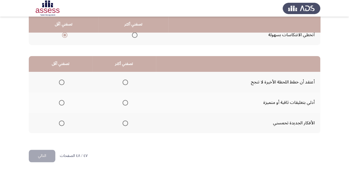
click at [123, 121] on span "Select an option" at bounding box center [126, 124] width 6 height 6
click at [123, 121] on input "Select an option" at bounding box center [126, 124] width 6 height 6
click at [63, 102] on span "Select an option" at bounding box center [62, 103] width 6 height 6
click at [63, 102] on input "Select an option" at bounding box center [62, 103] width 6 height 6
click at [47, 156] on button "التالي" at bounding box center [42, 156] width 27 height 12
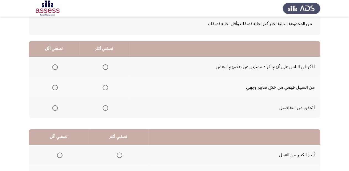
scroll to position [44, 0]
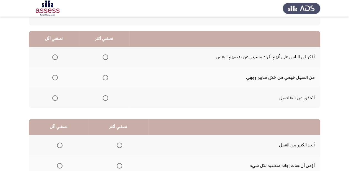
click at [105, 76] on span "Select an option" at bounding box center [106, 78] width 6 height 6
click at [105, 76] on input "Select an option" at bounding box center [106, 78] width 6 height 6
click at [57, 57] on span "Select an option" at bounding box center [55, 58] width 6 height 6
click at [57, 57] on input "Select an option" at bounding box center [55, 58] width 6 height 6
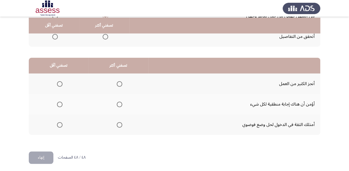
scroll to position [107, 0]
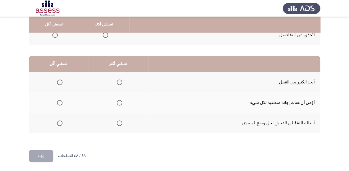
click at [115, 81] on label "Select an option" at bounding box center [119, 83] width 8 height 6
click at [117, 81] on input "Select an option" at bounding box center [120, 83] width 6 height 6
click at [60, 104] on span "Select an option" at bounding box center [60, 103] width 6 height 6
click at [60, 104] on input "Select an option" at bounding box center [60, 103] width 6 height 6
click at [37, 156] on button "إنهاء" at bounding box center [41, 156] width 25 height 12
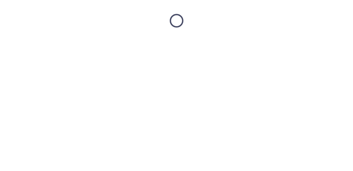
scroll to position [0, 0]
